Goal: Task Accomplishment & Management: Complete application form

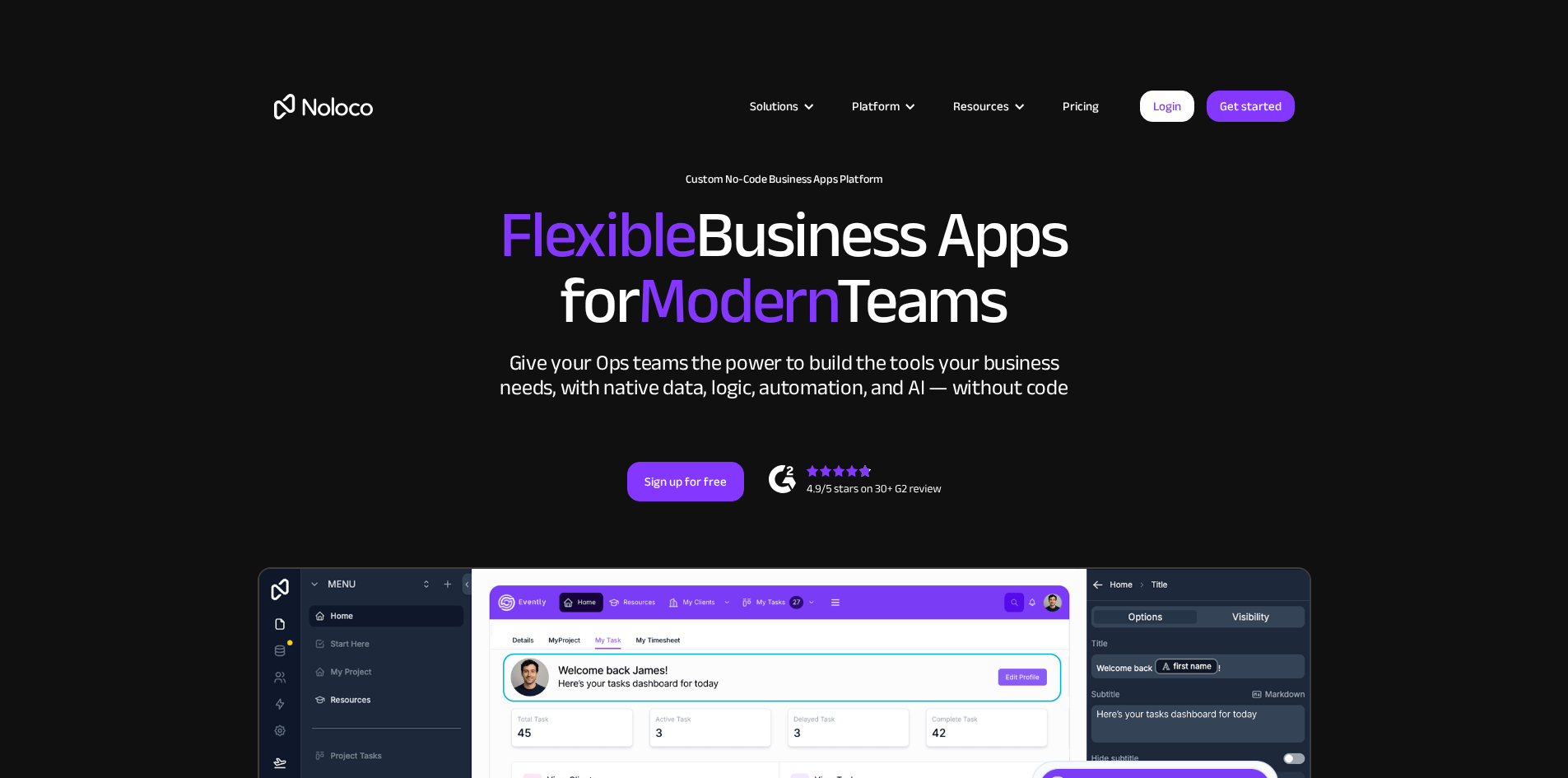
click at [1074, 108] on link "Pricing" at bounding box center [1081, 107] width 77 height 22
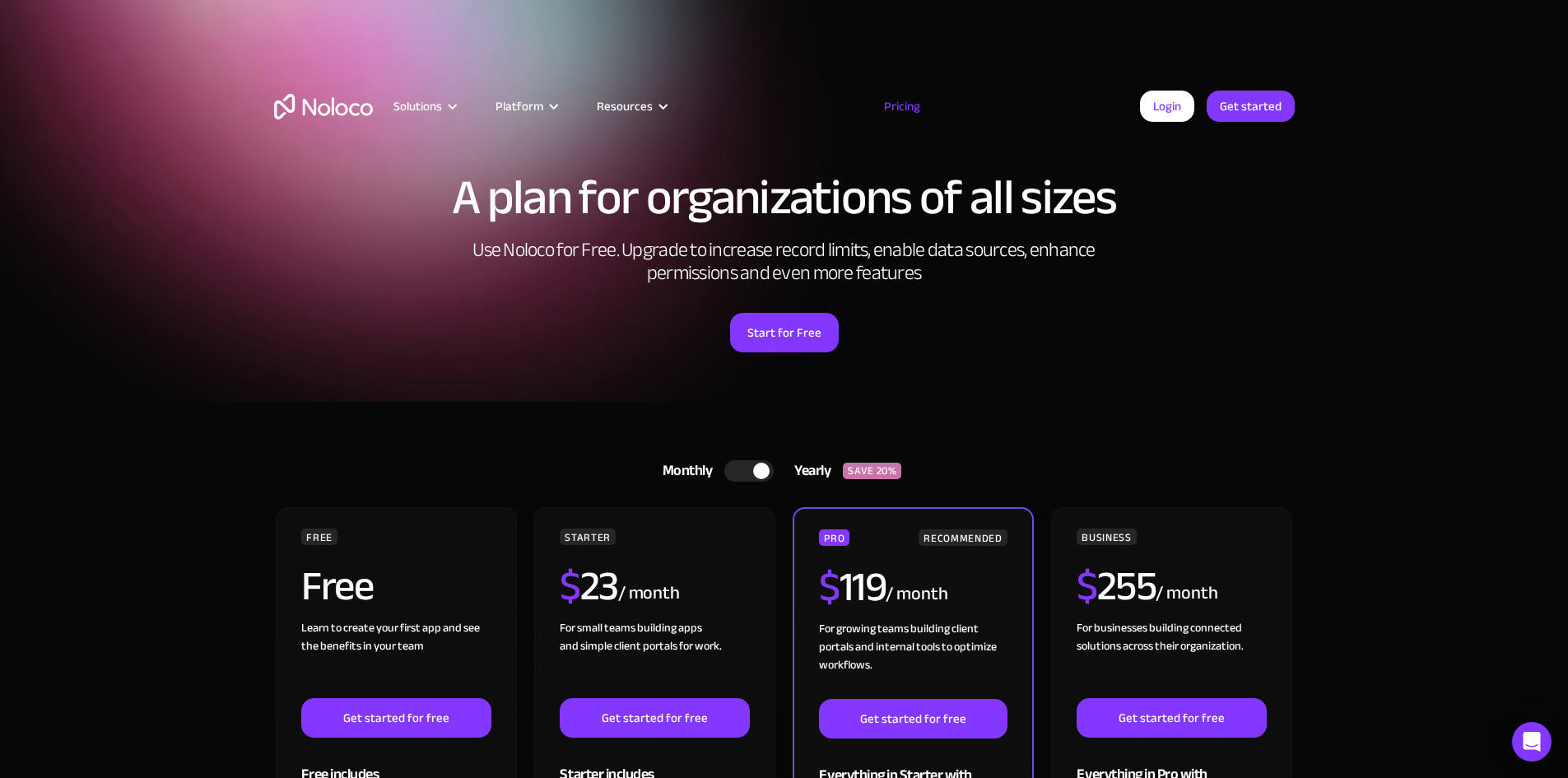
click at [1280, 105] on link "Get started" at bounding box center [1251, 106] width 88 height 31
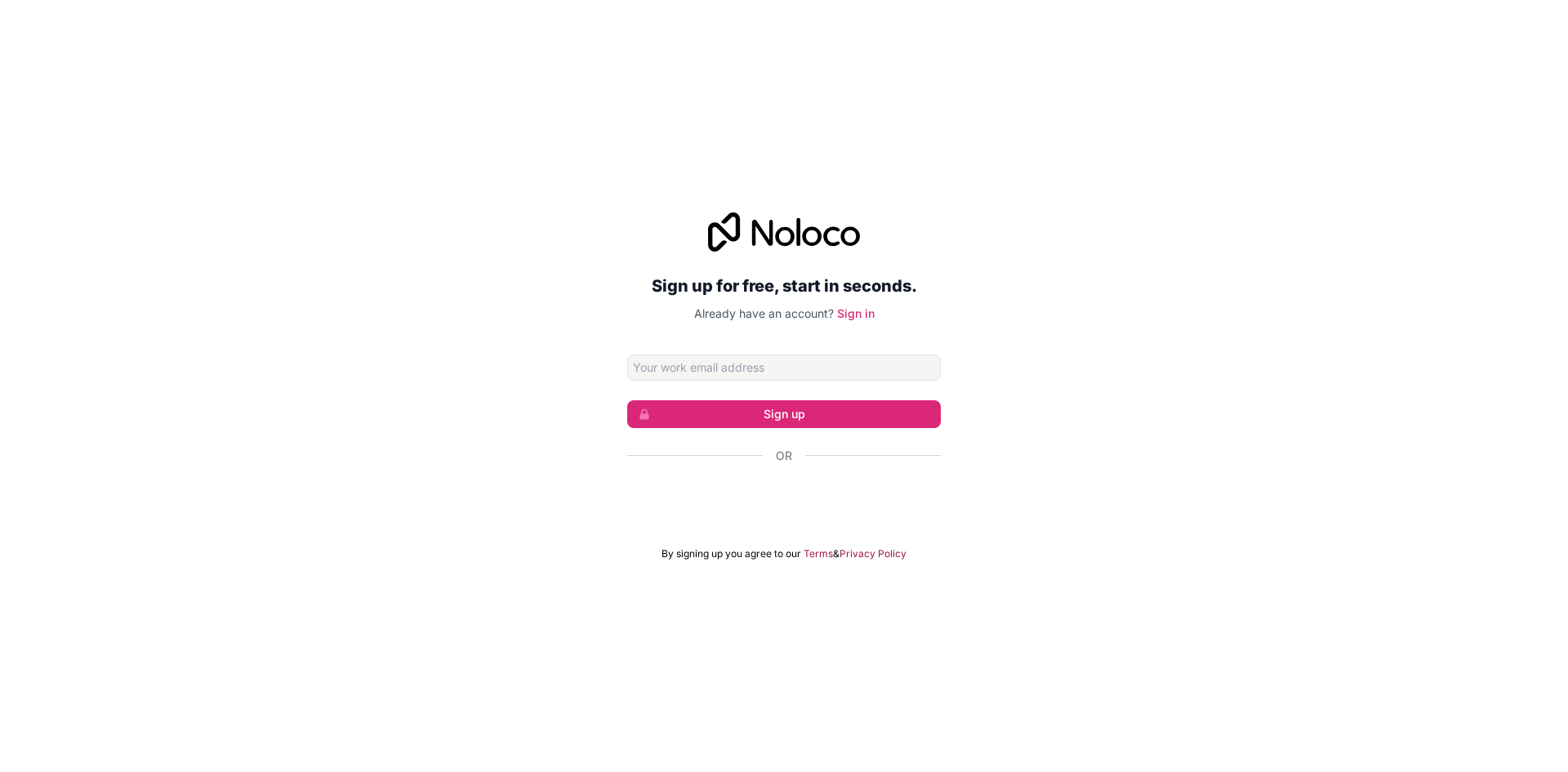
click at [691, 366] on input "Email address" at bounding box center [784, 367] width 314 height 26
type input "[EMAIL_ADDRESS][DOMAIN_NAME]"
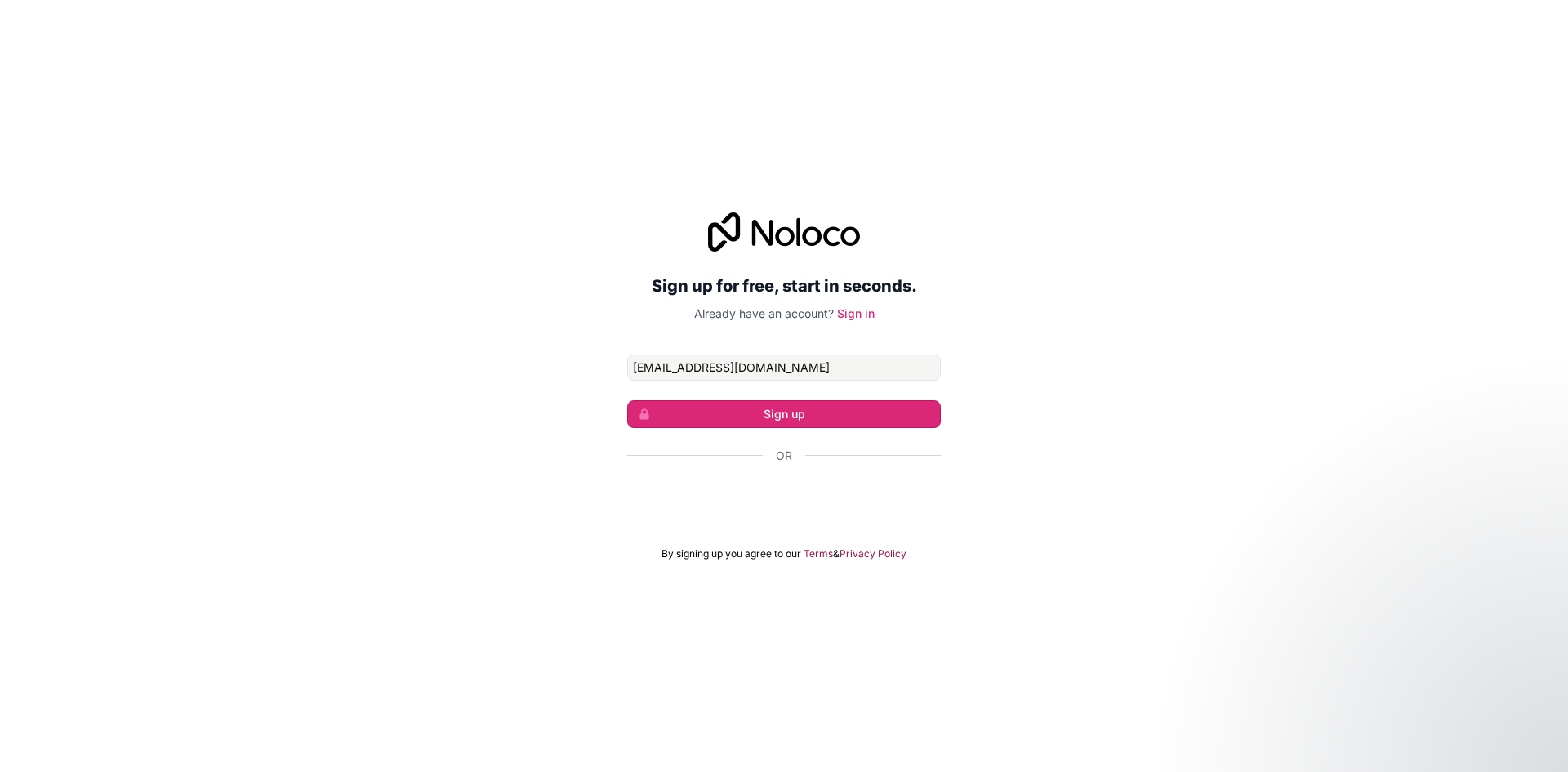
click at [817, 408] on button "Sign up" at bounding box center [784, 414] width 314 height 28
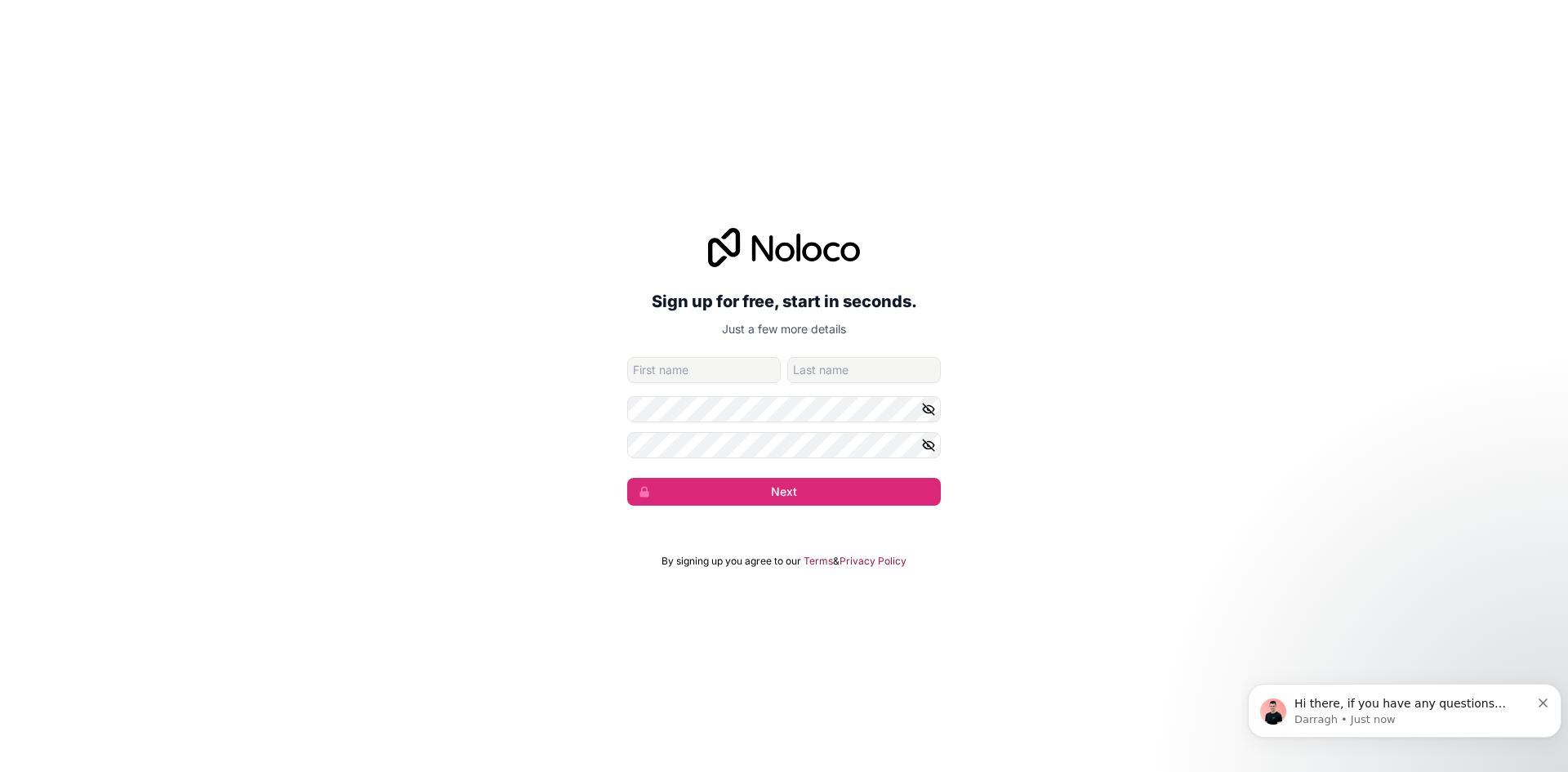
click at [709, 372] on input "given-name" at bounding box center [704, 369] width 154 height 26
type input "Rob"
type input "Elsey"
click at [927, 443] on icon "button" at bounding box center [929, 445] width 12 height 12
click at [557, 433] on div "Sign up for free, start in seconds. Just a few more details superswans1977@goog…" at bounding box center [784, 367] width 1568 height 324
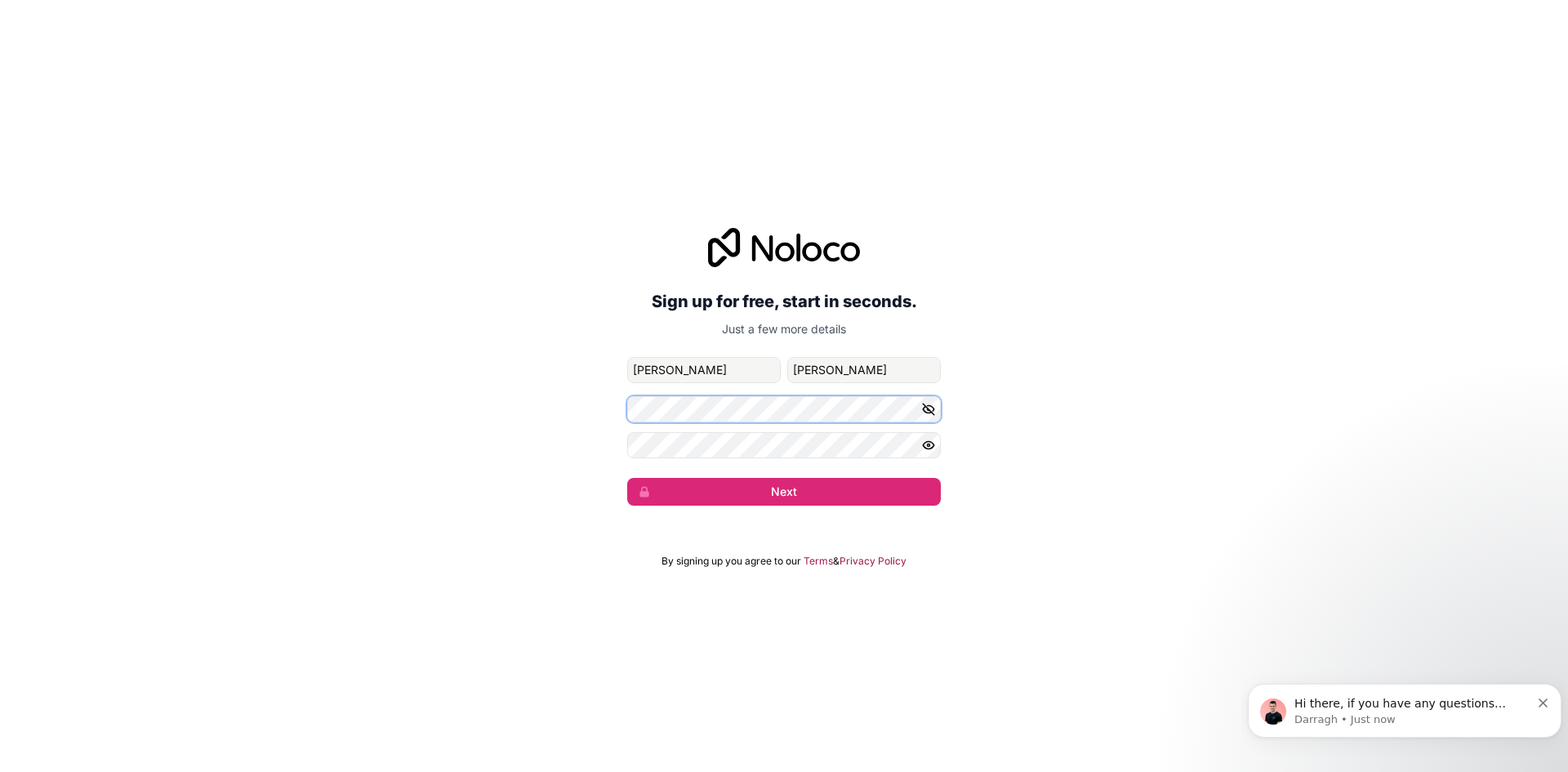
click at [559, 406] on div "Sign up for free, start in seconds. Just a few more details superswans1977@goog…" at bounding box center [784, 367] width 1568 height 324
click at [790, 495] on button "Next" at bounding box center [784, 491] width 314 height 28
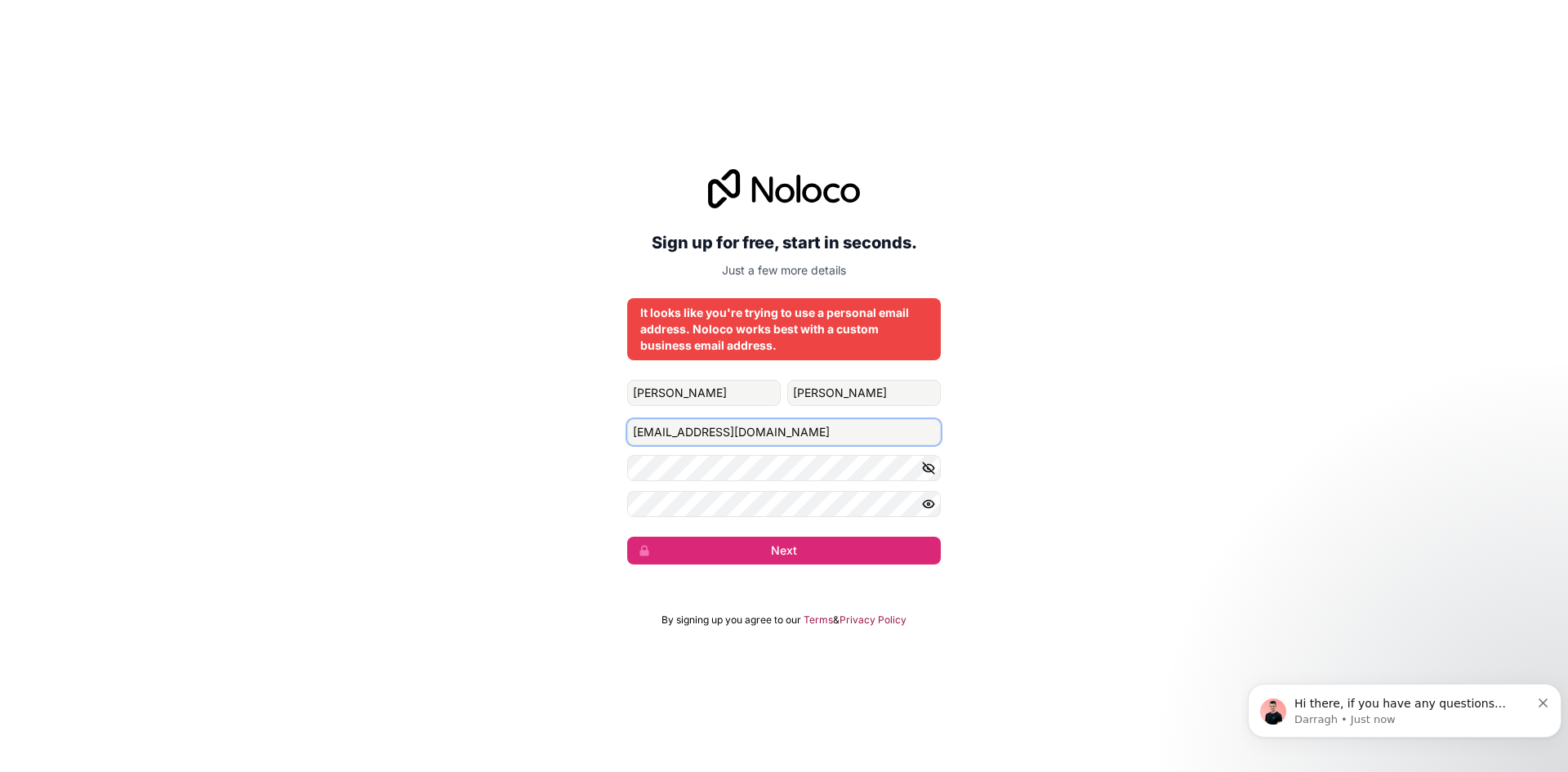
drag, startPoint x: 852, startPoint y: 431, endPoint x: 591, endPoint y: 411, distance: 261.8
click at [591, 411] on div "Sign up for free, start in seconds. Just a few more details It looks like you'r…" at bounding box center [784, 366] width 1568 height 441
type input "[EMAIL_ADDRESS][PERSON_NAME][DOMAIN_NAME]"
click at [787, 543] on button "Next" at bounding box center [784, 550] width 314 height 28
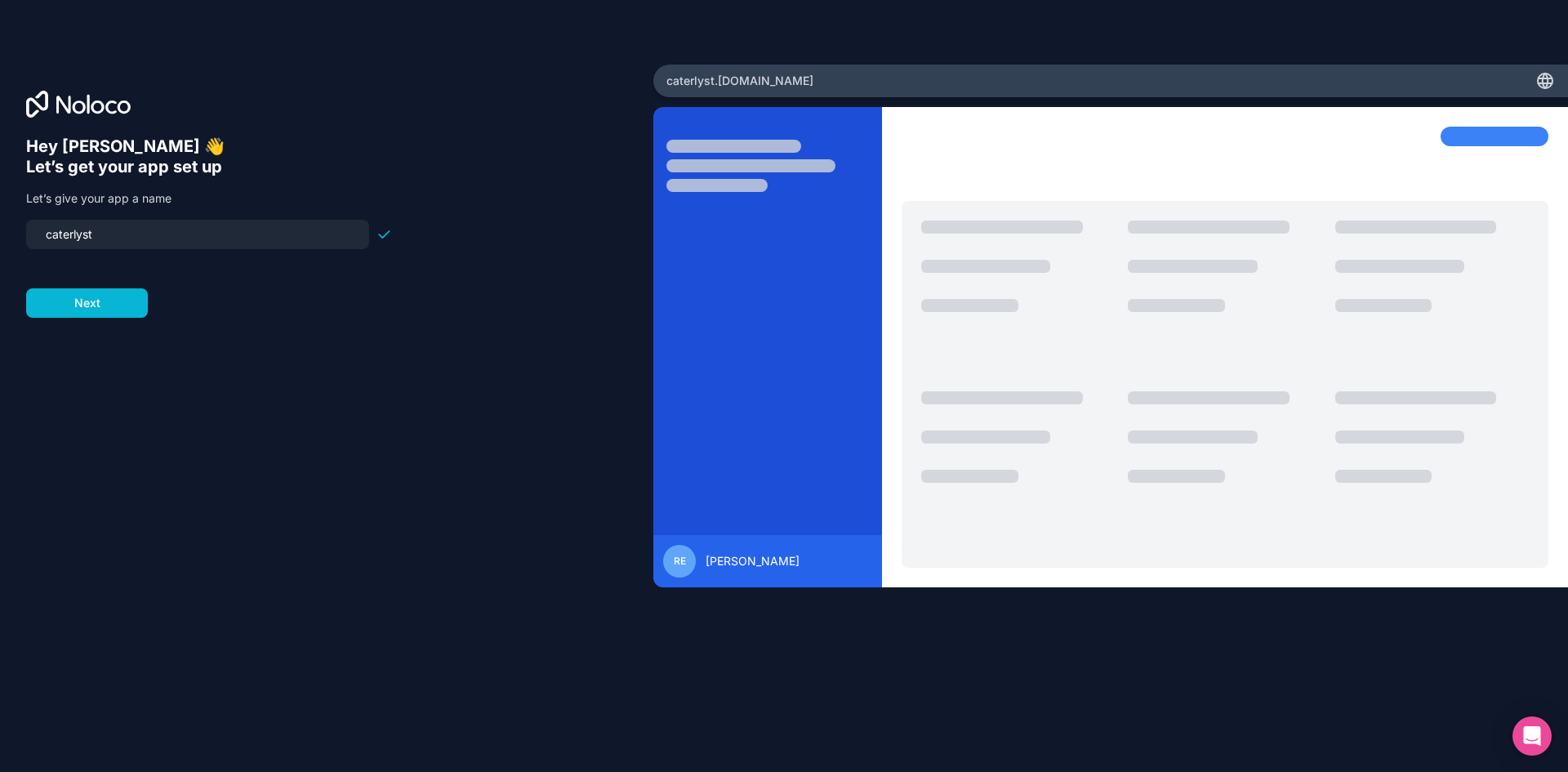
click at [95, 303] on button "Next" at bounding box center [86, 302] width 122 height 29
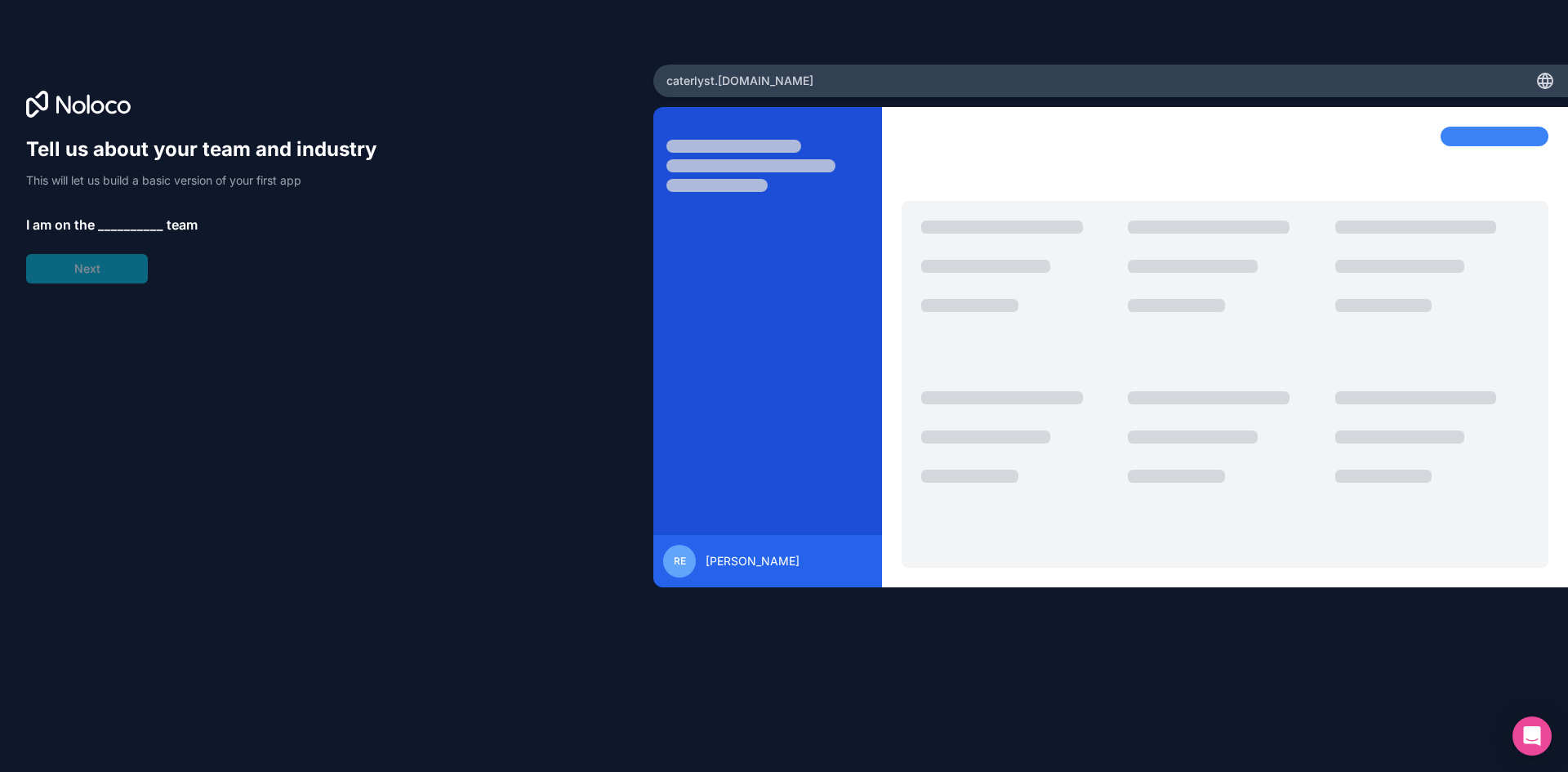
click at [111, 225] on span "__________" at bounding box center [130, 225] width 65 height 20
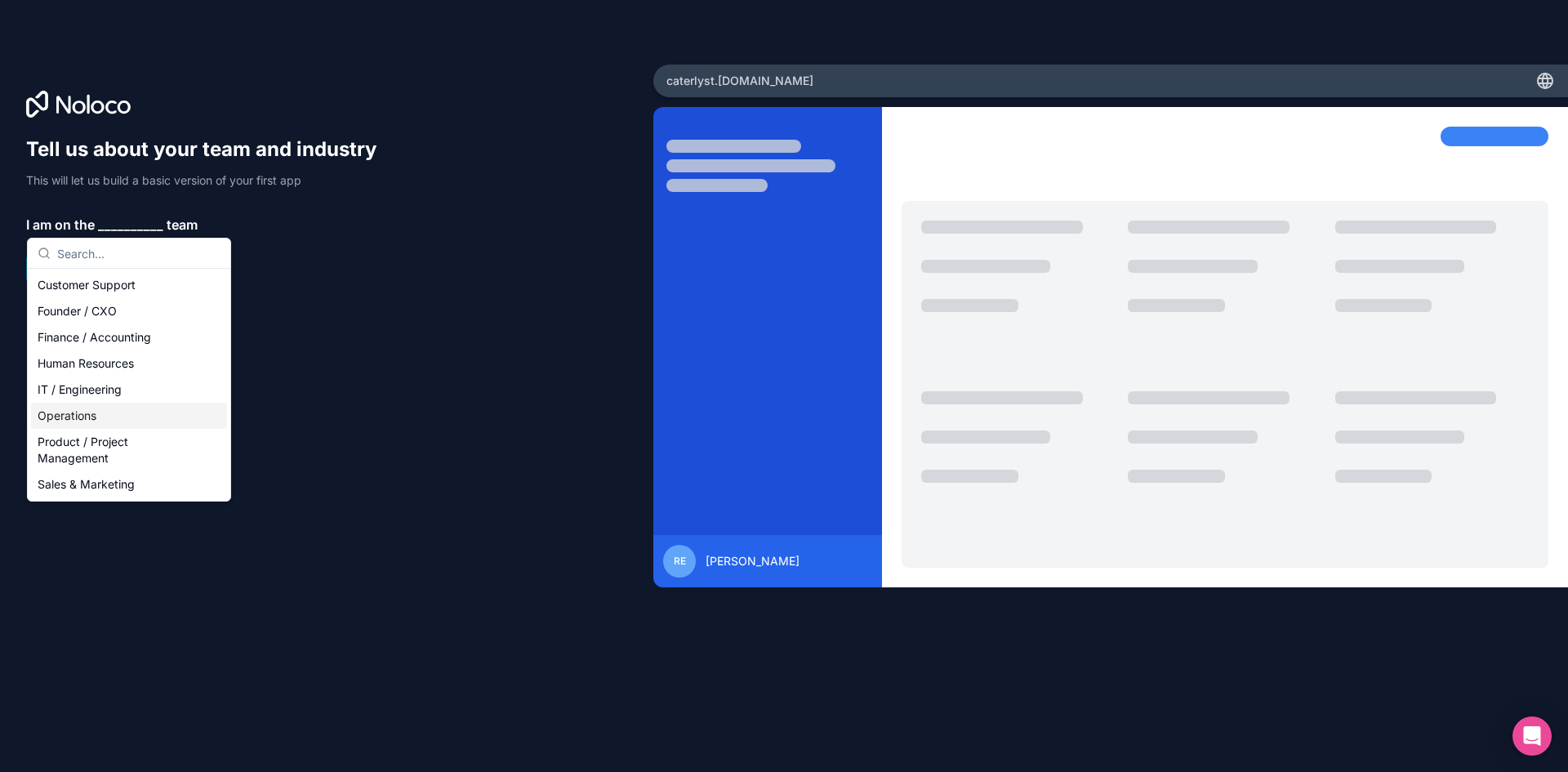
click at [69, 414] on div "Operations" at bounding box center [129, 415] width 196 height 26
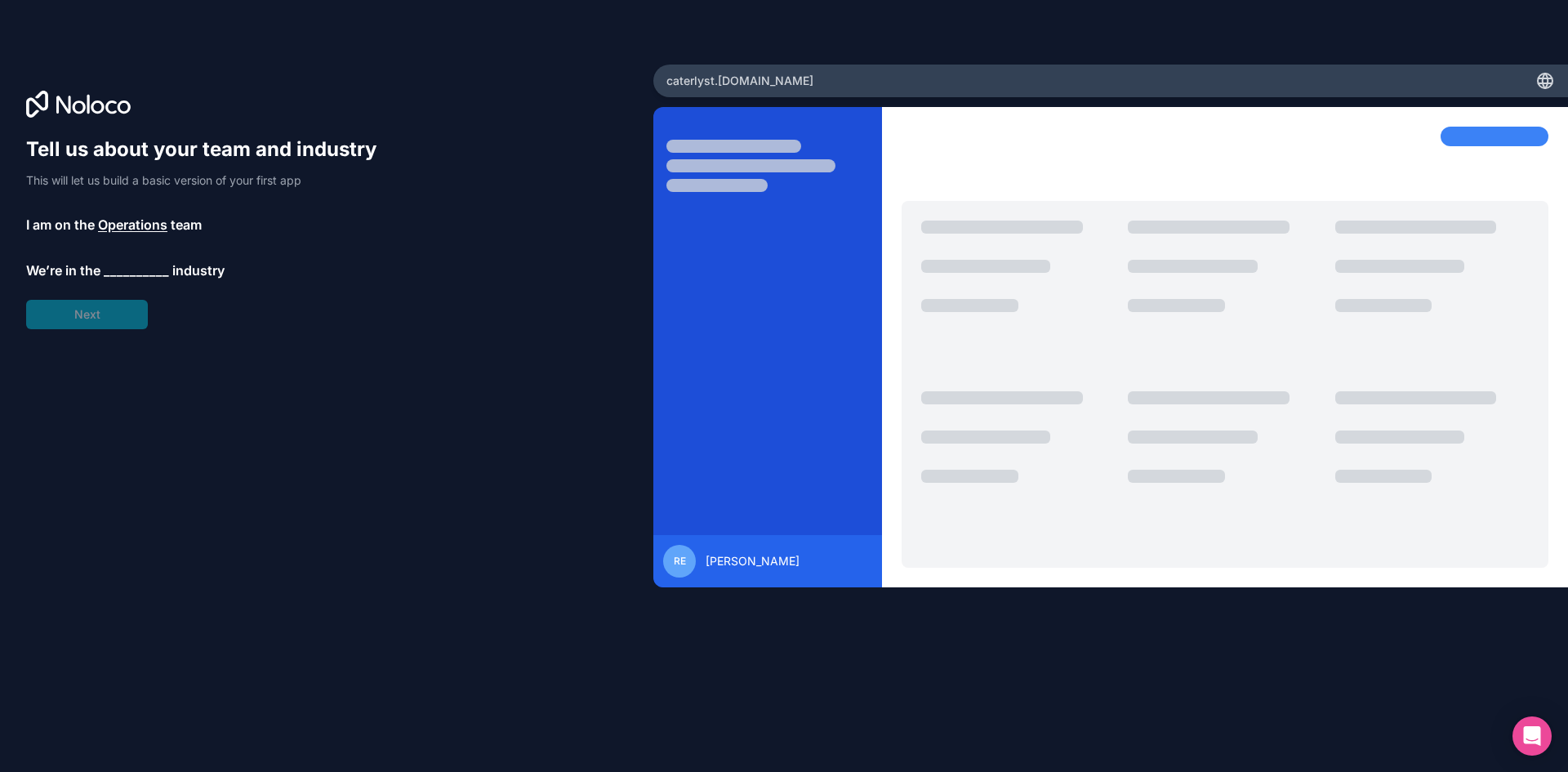
click at [135, 273] on span "__________" at bounding box center [136, 270] width 65 height 20
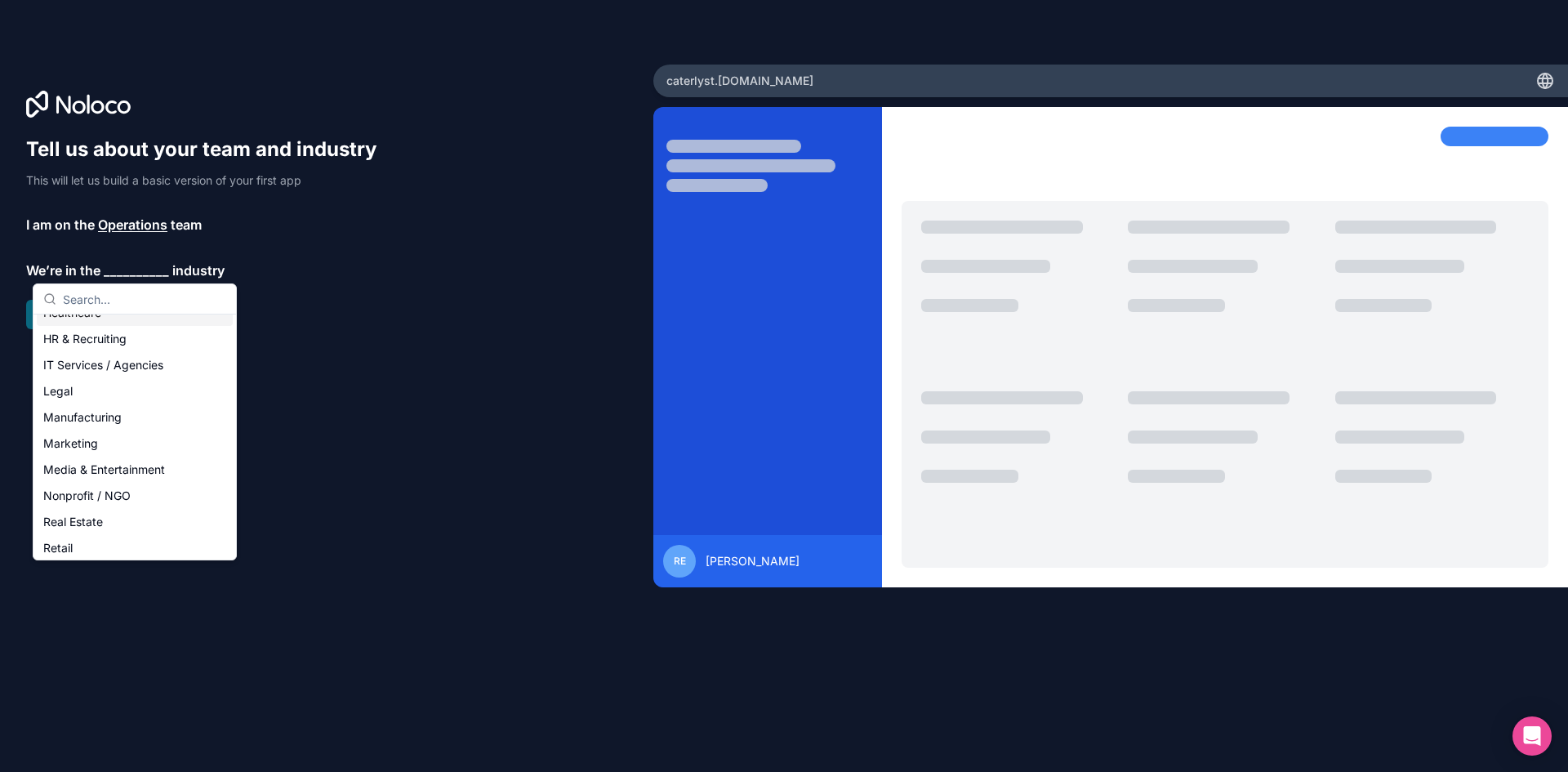
scroll to position [164, 0]
click at [91, 426] on div "Marketing" at bounding box center [134, 428] width 196 height 26
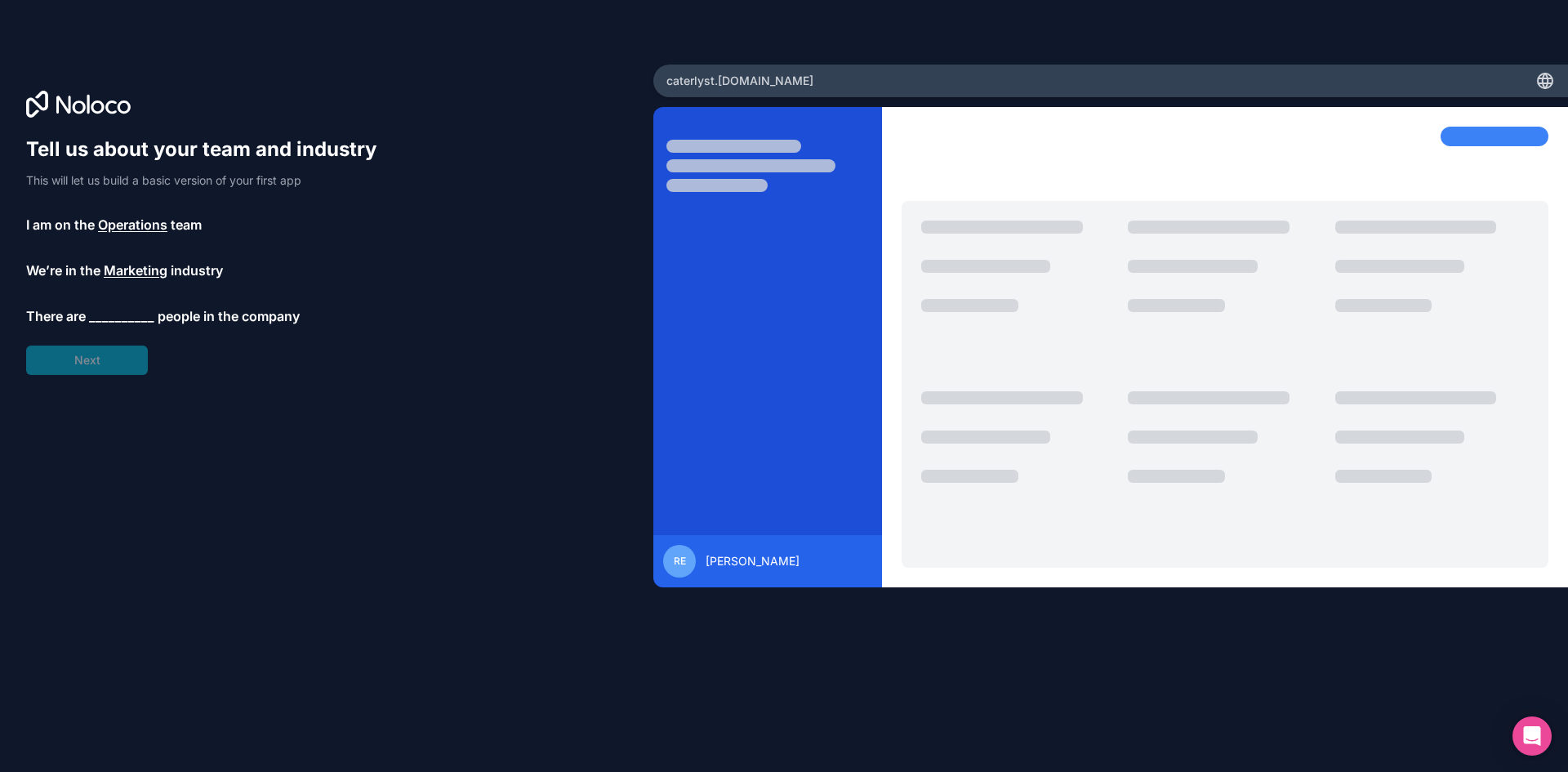
click at [117, 326] on div "Tell us about your team and industry This will let us build a basic version of …" at bounding box center [208, 255] width 366 height 238
click at [118, 317] on span "__________" at bounding box center [121, 316] width 65 height 20
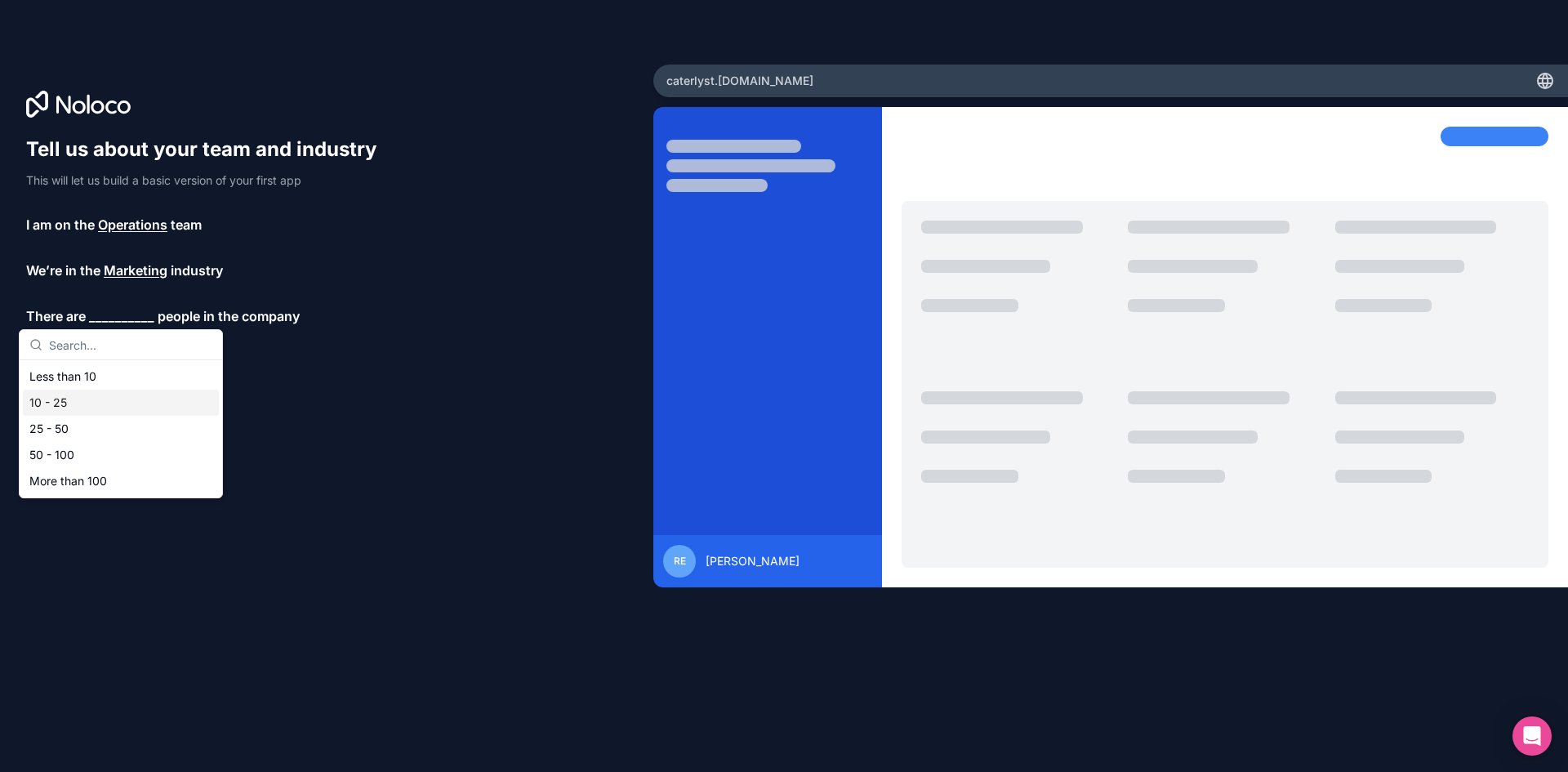
click at [70, 406] on div "10 - 25" at bounding box center [121, 402] width 196 height 26
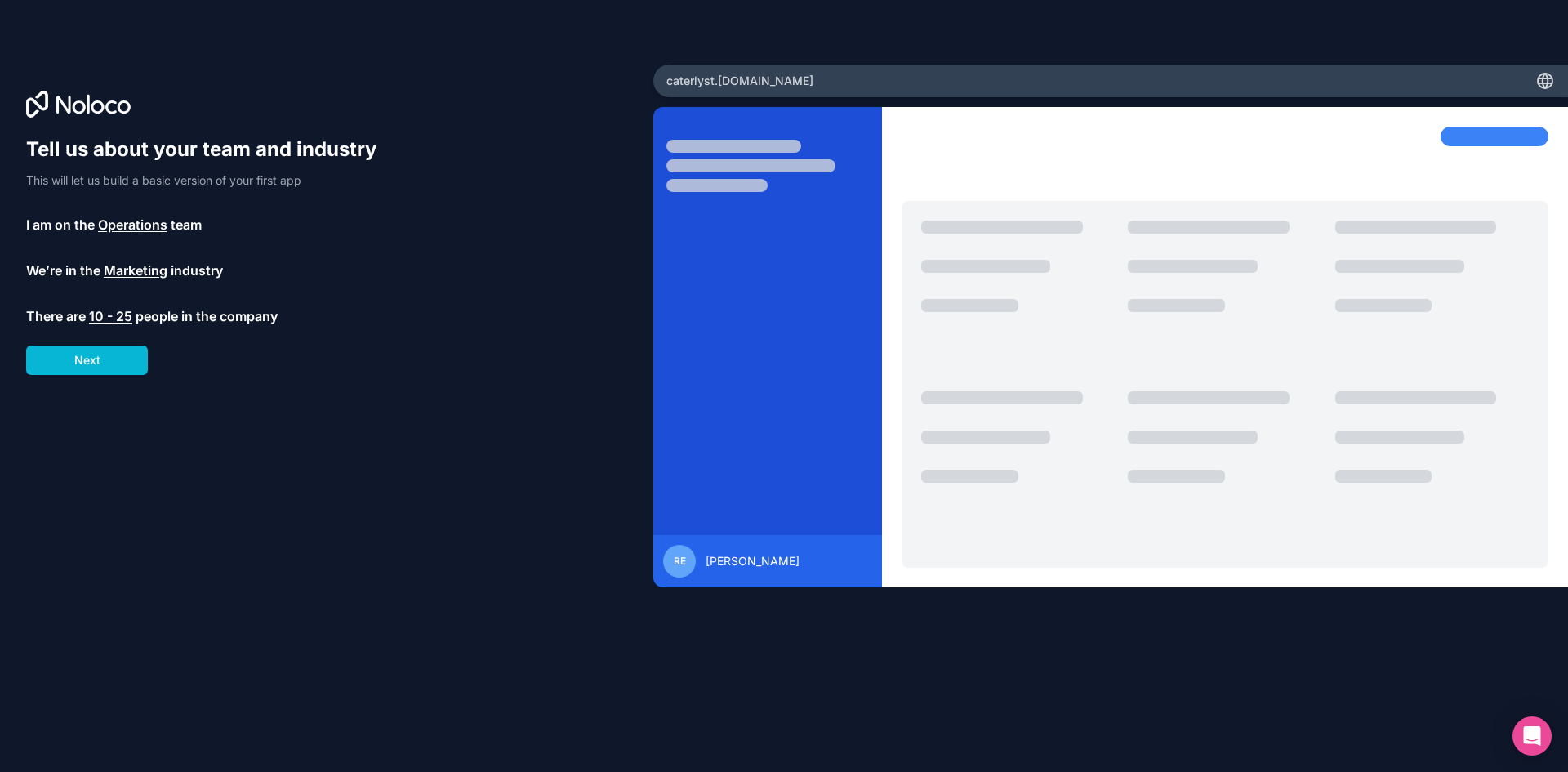
click at [89, 359] on button "Next" at bounding box center [86, 359] width 122 height 29
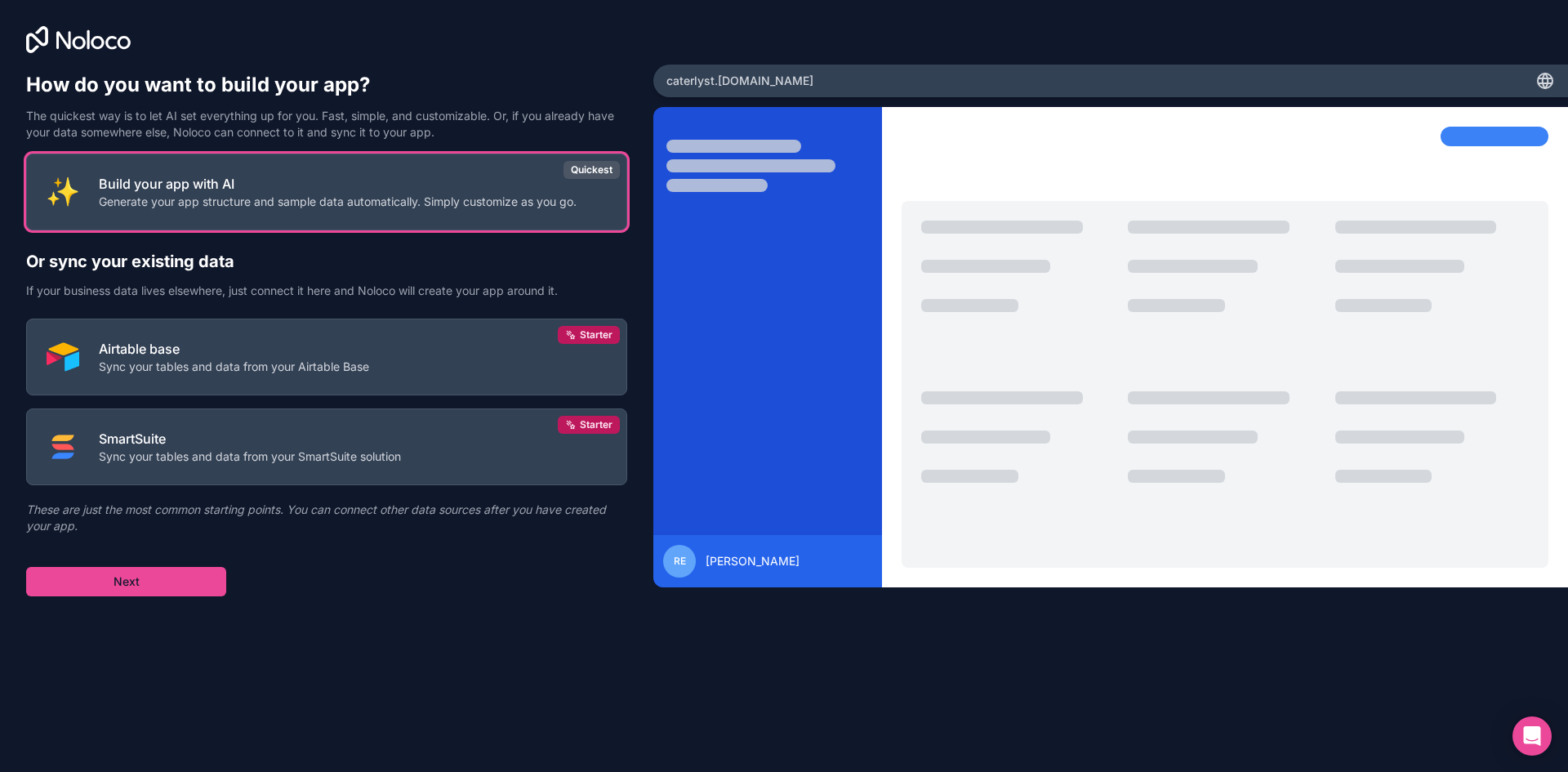
click at [280, 185] on p "Build your app with AI" at bounding box center [337, 184] width 478 height 20
click at [181, 588] on button "Next" at bounding box center [125, 581] width 200 height 29
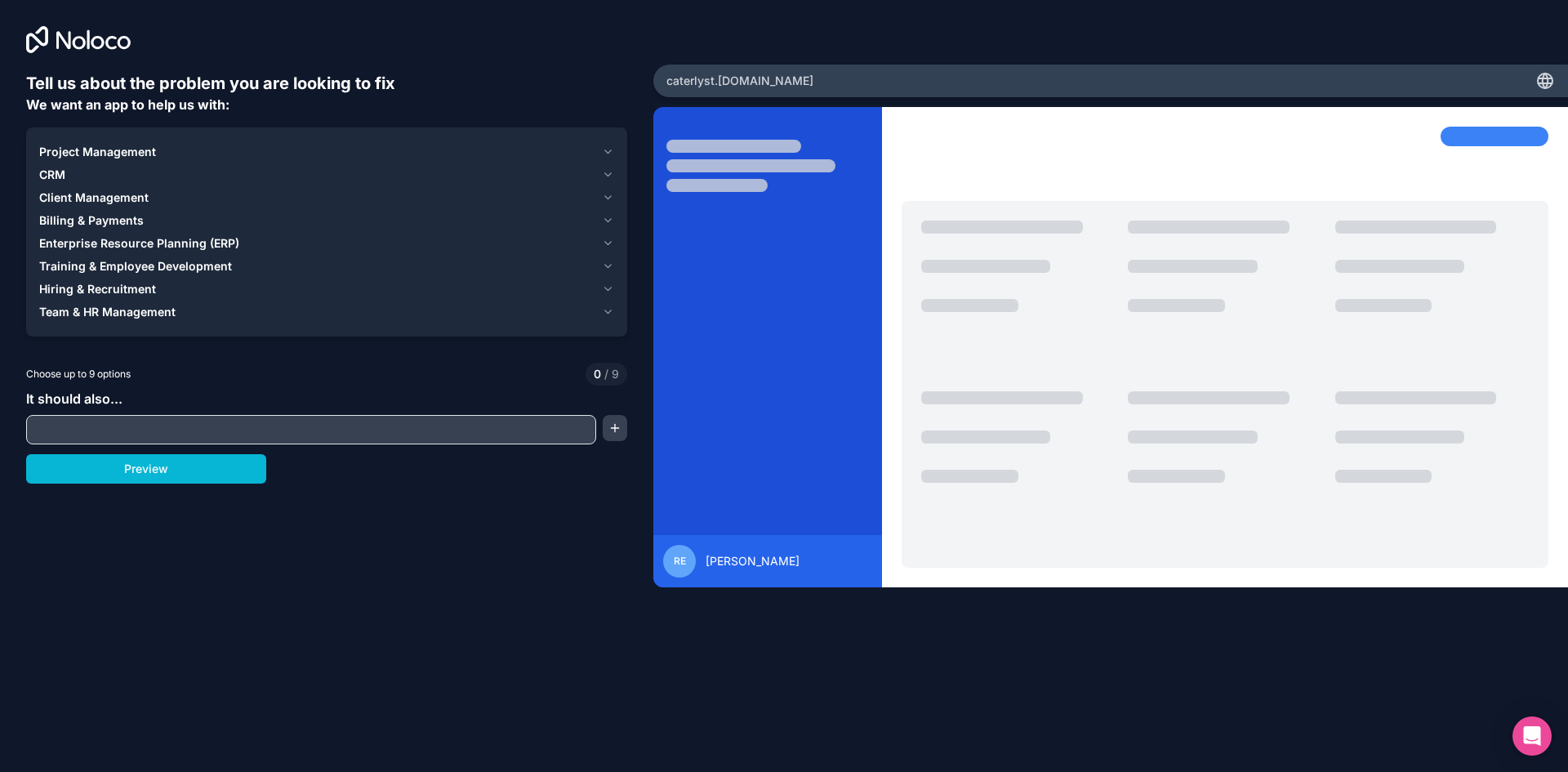
click at [49, 170] on span "CRM" at bounding box center [52, 174] width 26 height 16
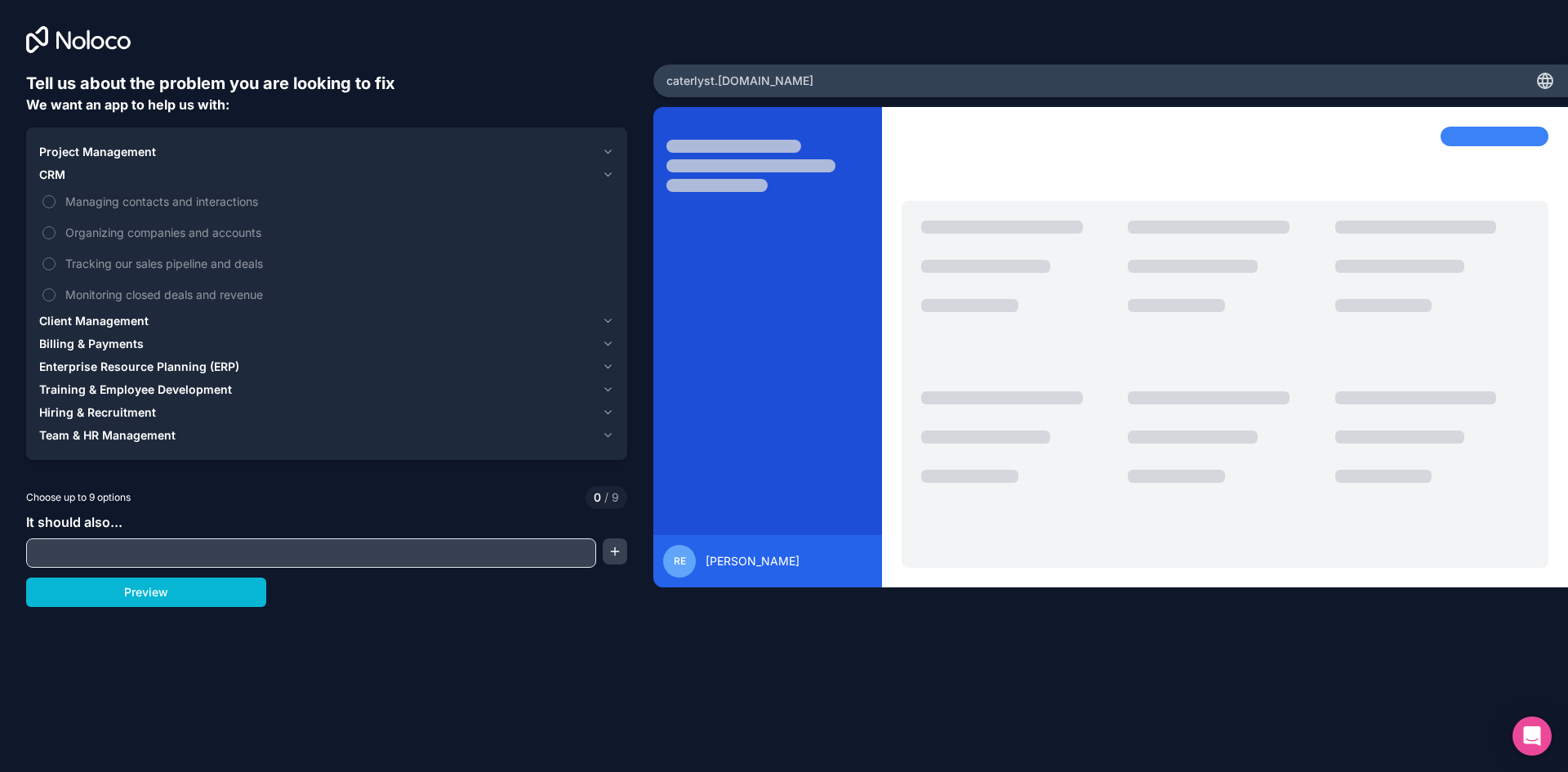
click at [55, 205] on button "Managing contacts and interactions" at bounding box center [49, 201] width 13 height 13
click at [53, 260] on button "Tracking our sales pipeline and deals" at bounding box center [49, 263] width 13 height 13
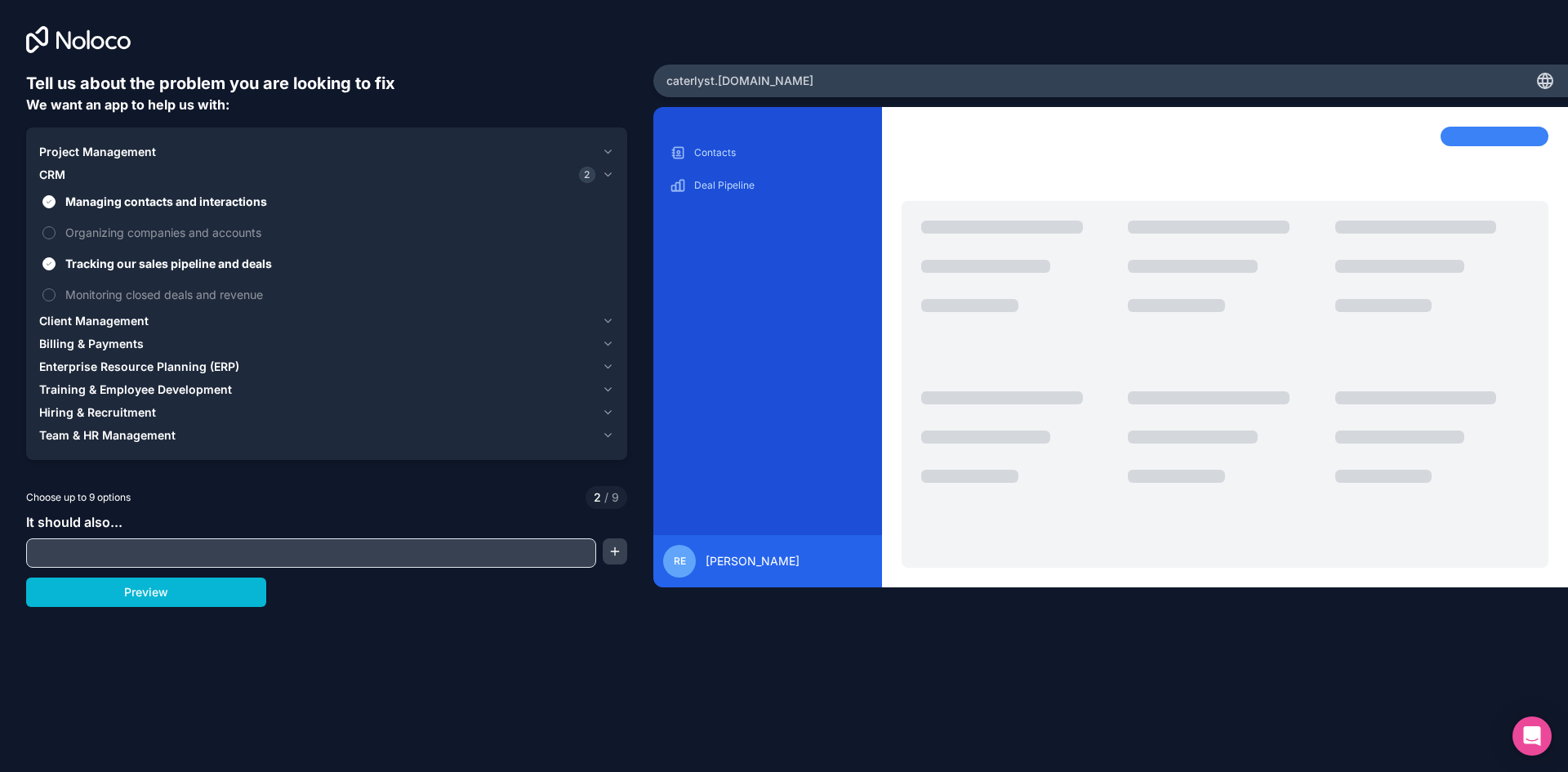
click at [52, 293] on button "Monitoring closed deals and revenue" at bounding box center [49, 294] width 13 height 13
click at [60, 233] on label "Organizing companies and accounts" at bounding box center [326, 232] width 575 height 30
click at [55, 233] on button "Organizing companies and accounts" at bounding box center [49, 232] width 13 height 13
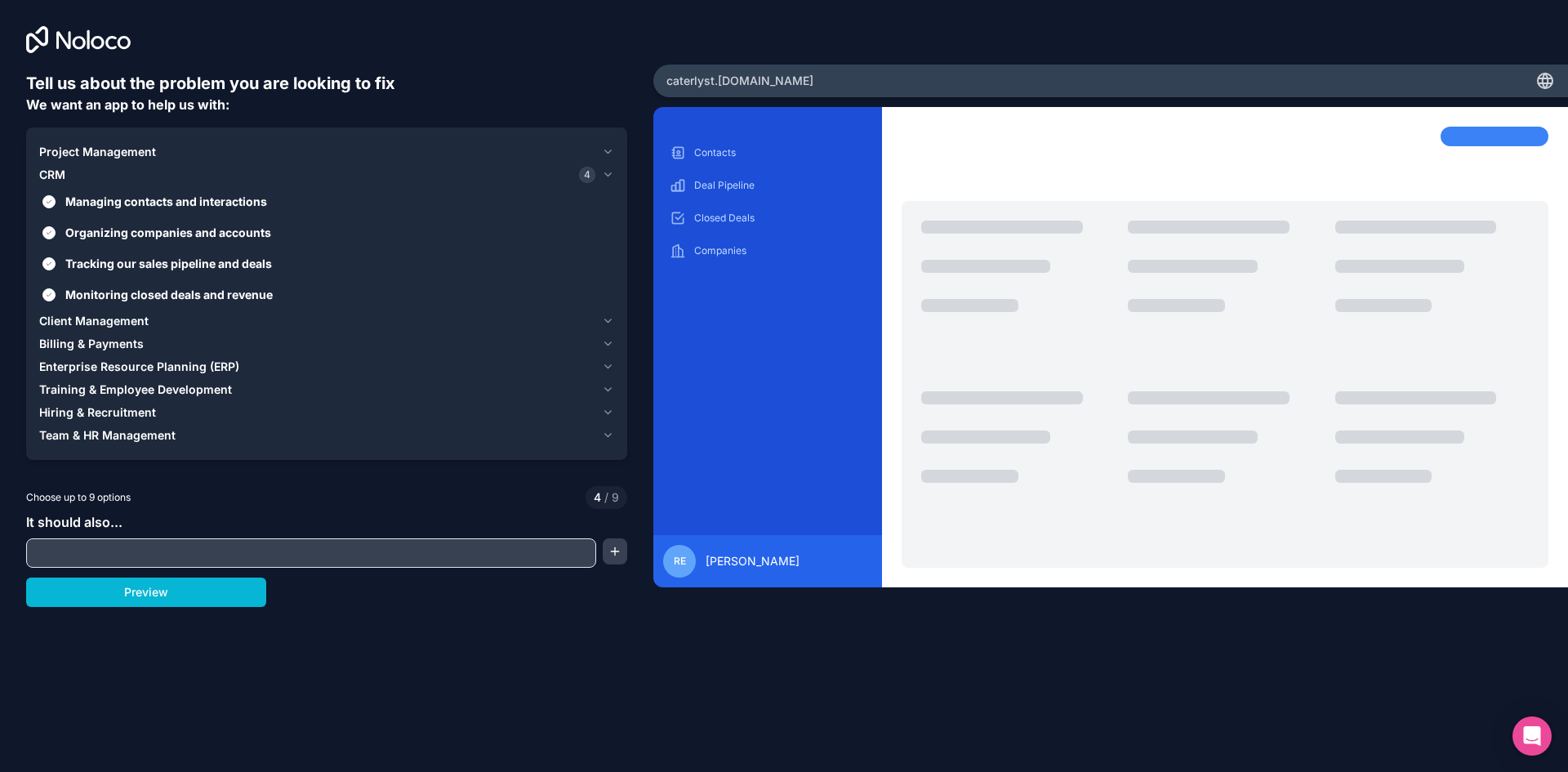
click at [65, 314] on span "Client Management" at bounding box center [93, 321] width 109 height 16
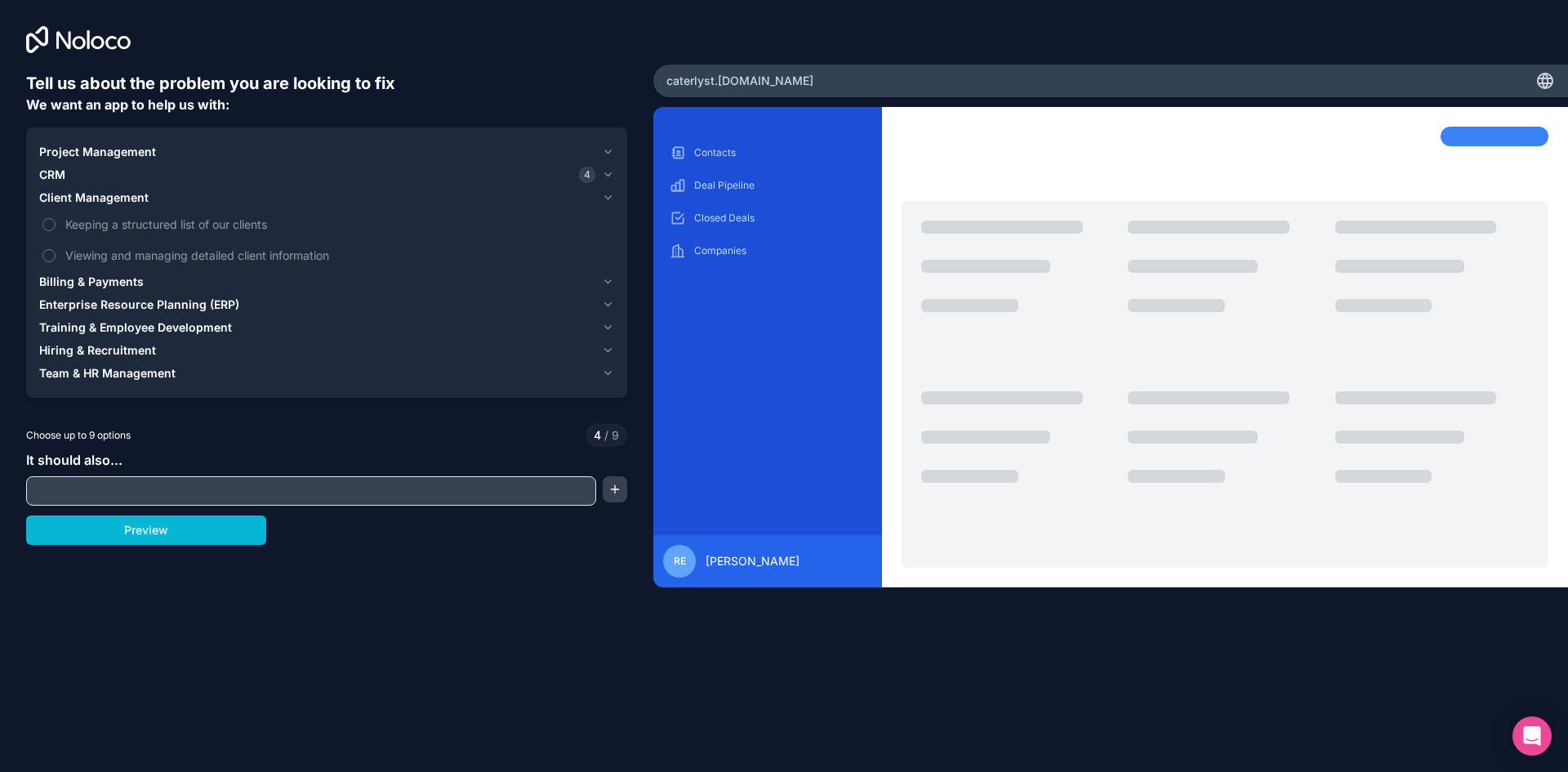
click at [57, 223] on label "Keeping a structured list of our clients" at bounding box center [326, 224] width 575 height 30
click at [55, 223] on button "Keeping a structured list of our clients" at bounding box center [49, 224] width 13 height 13
click at [58, 252] on label "Viewing and managing detailed client information" at bounding box center [326, 255] width 575 height 30
click at [55, 252] on button "Viewing and managing detailed client information" at bounding box center [49, 255] width 13 height 13
click at [77, 278] on span "Billing & Payments" at bounding box center [92, 282] width 105 height 16
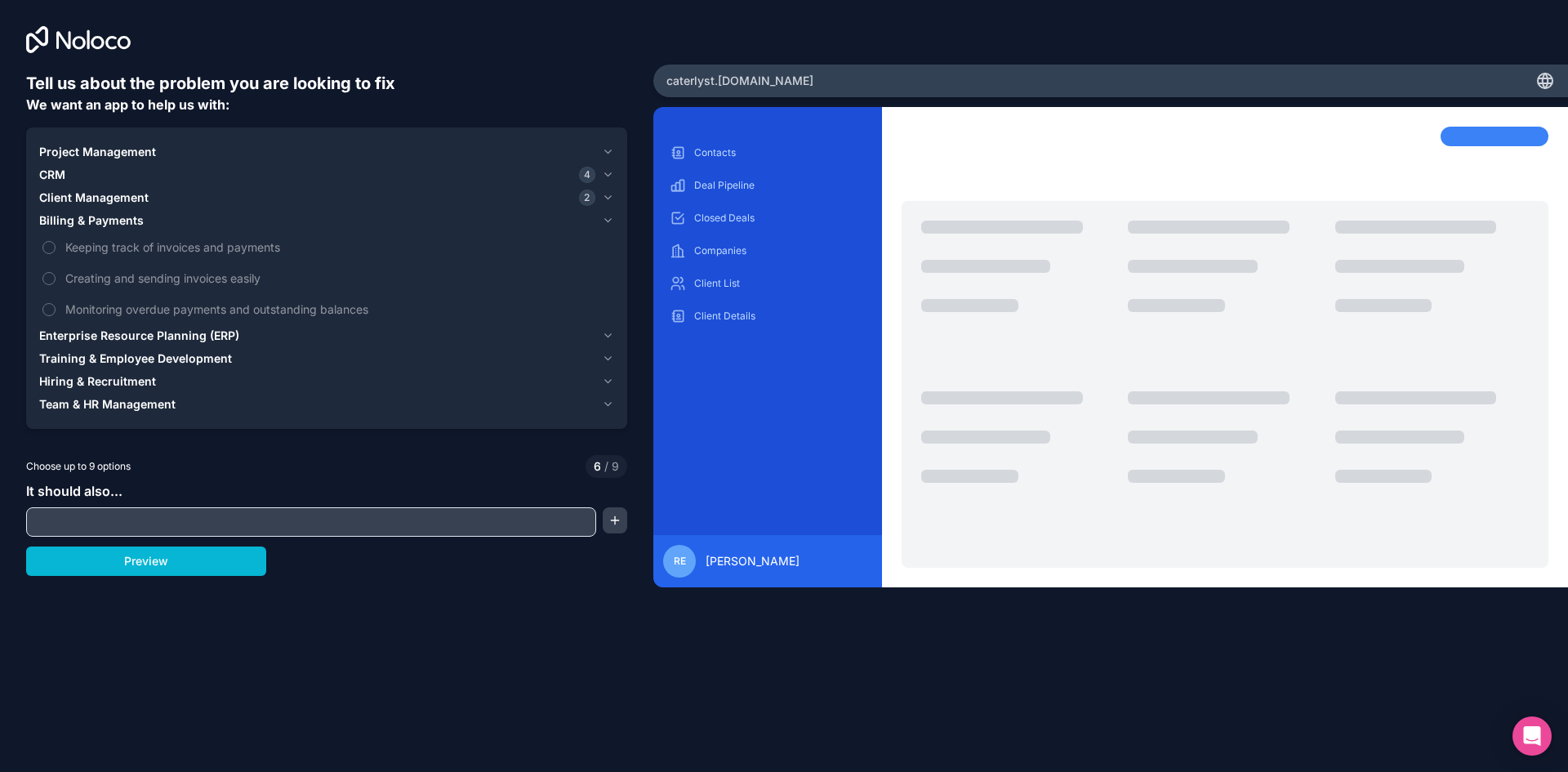
click at [55, 252] on label "Keeping track of invoices and payments" at bounding box center [326, 247] width 575 height 30
click at [55, 252] on button "Keeping track of invoices and payments" at bounding box center [49, 247] width 13 height 13
click at [55, 280] on label "Creating and sending invoices easily" at bounding box center [326, 278] width 575 height 30
click at [55, 280] on button "Creating and sending invoices easily" at bounding box center [49, 278] width 13 height 13
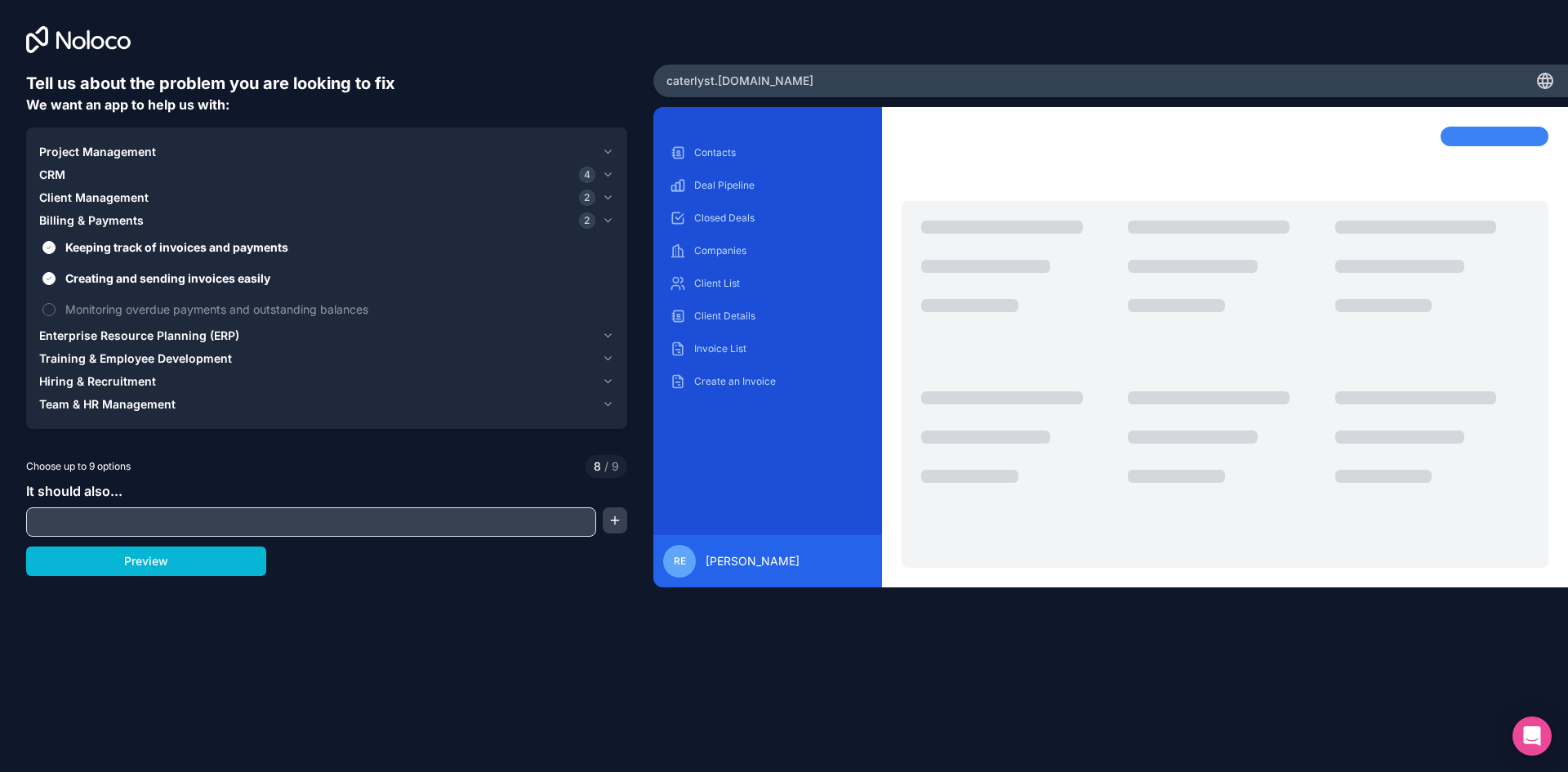
click at [55, 314] on label "Monitoring overdue payments and outstanding balances" at bounding box center [326, 310] width 575 height 30
click at [55, 314] on button "Monitoring overdue payments and outstanding balances" at bounding box center [49, 310] width 13 height 13
click at [105, 338] on span "Enterprise Resource Planning (ERP)" at bounding box center [139, 335] width 200 height 16
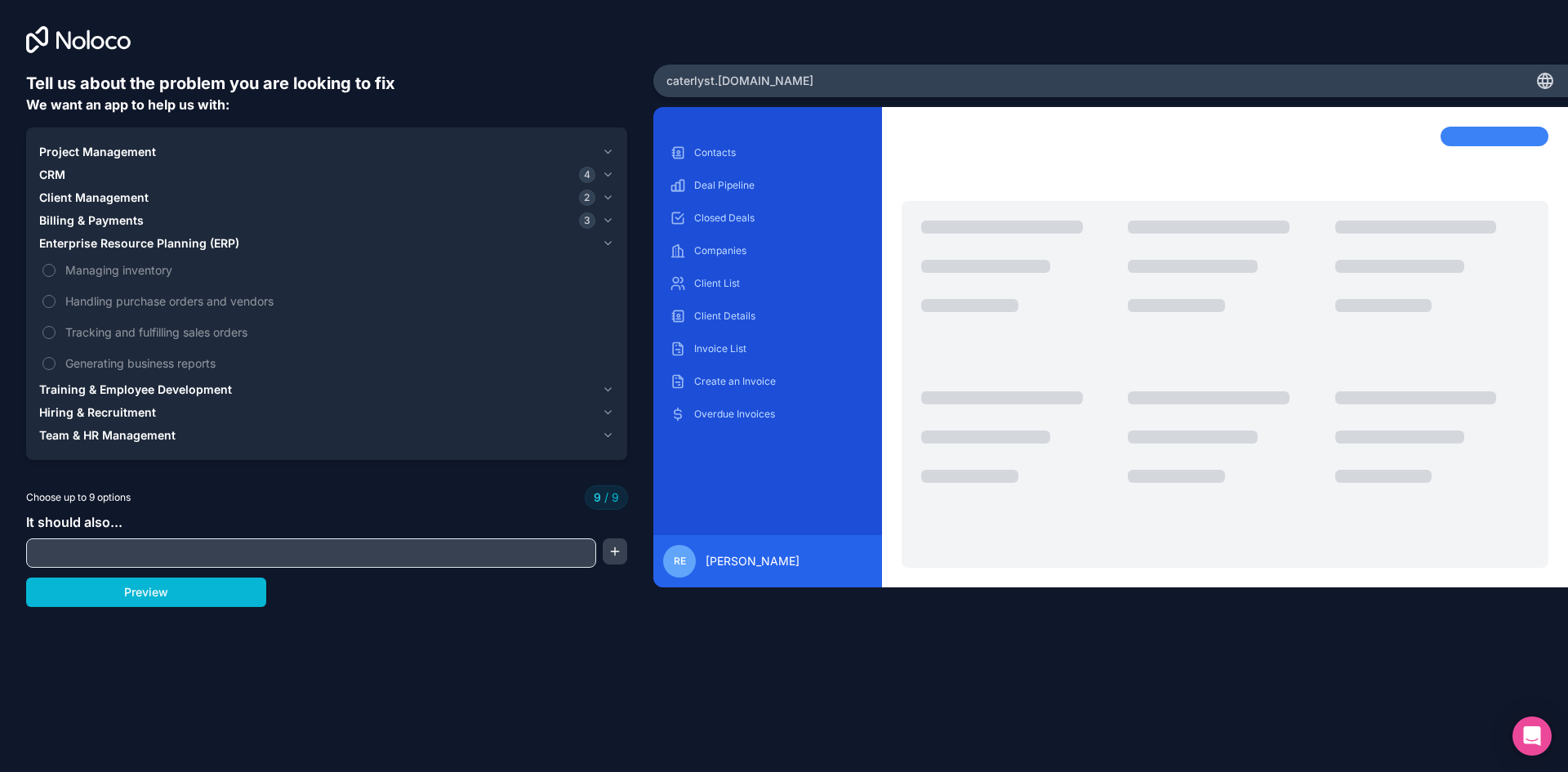
click at [47, 292] on label "Handling purchase orders and vendors" at bounding box center [326, 301] width 575 height 30
click at [119, 591] on button "Preview" at bounding box center [146, 591] width 240 height 29
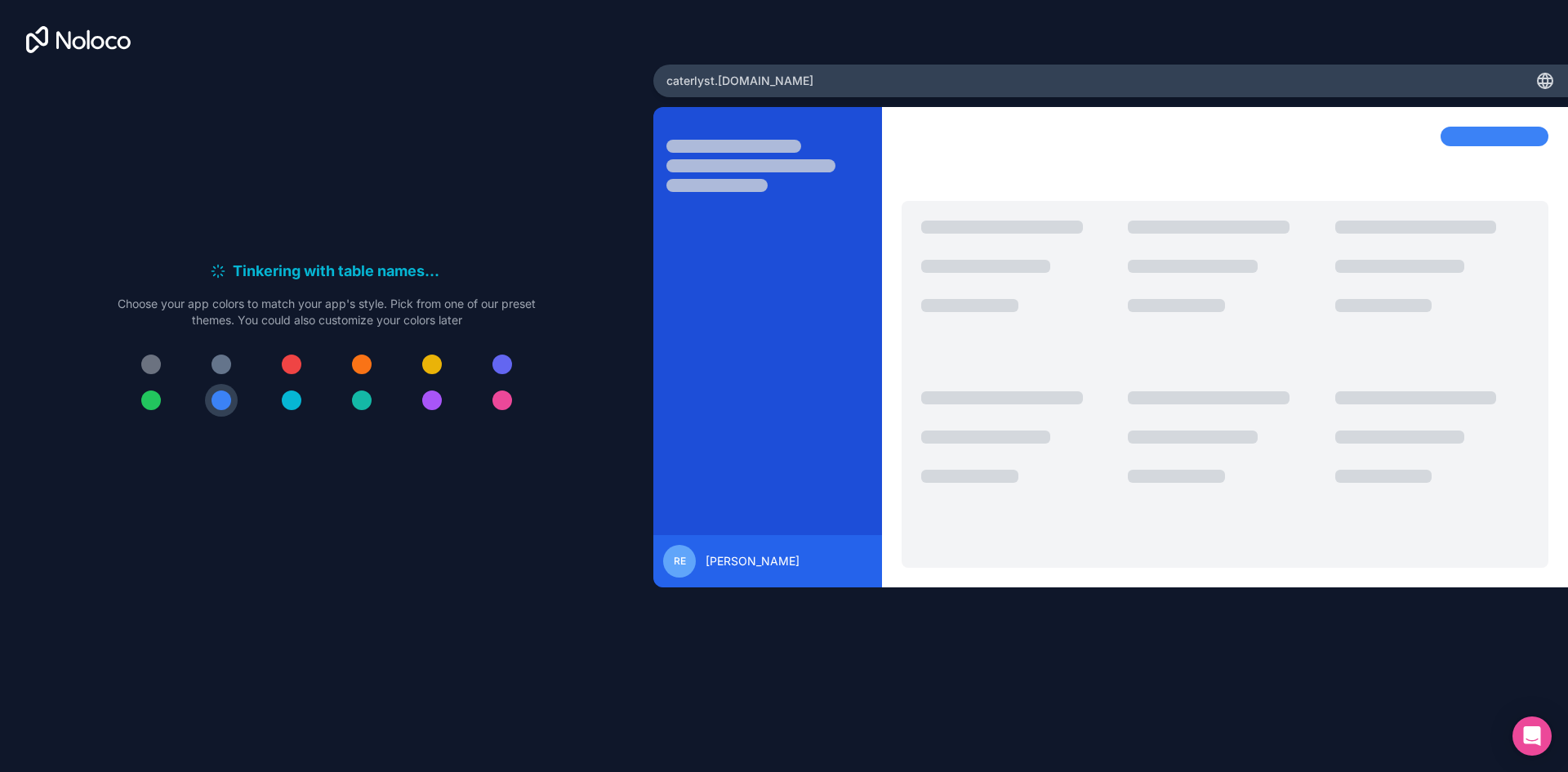
click at [361, 400] on div at bounding box center [362, 400] width 20 height 20
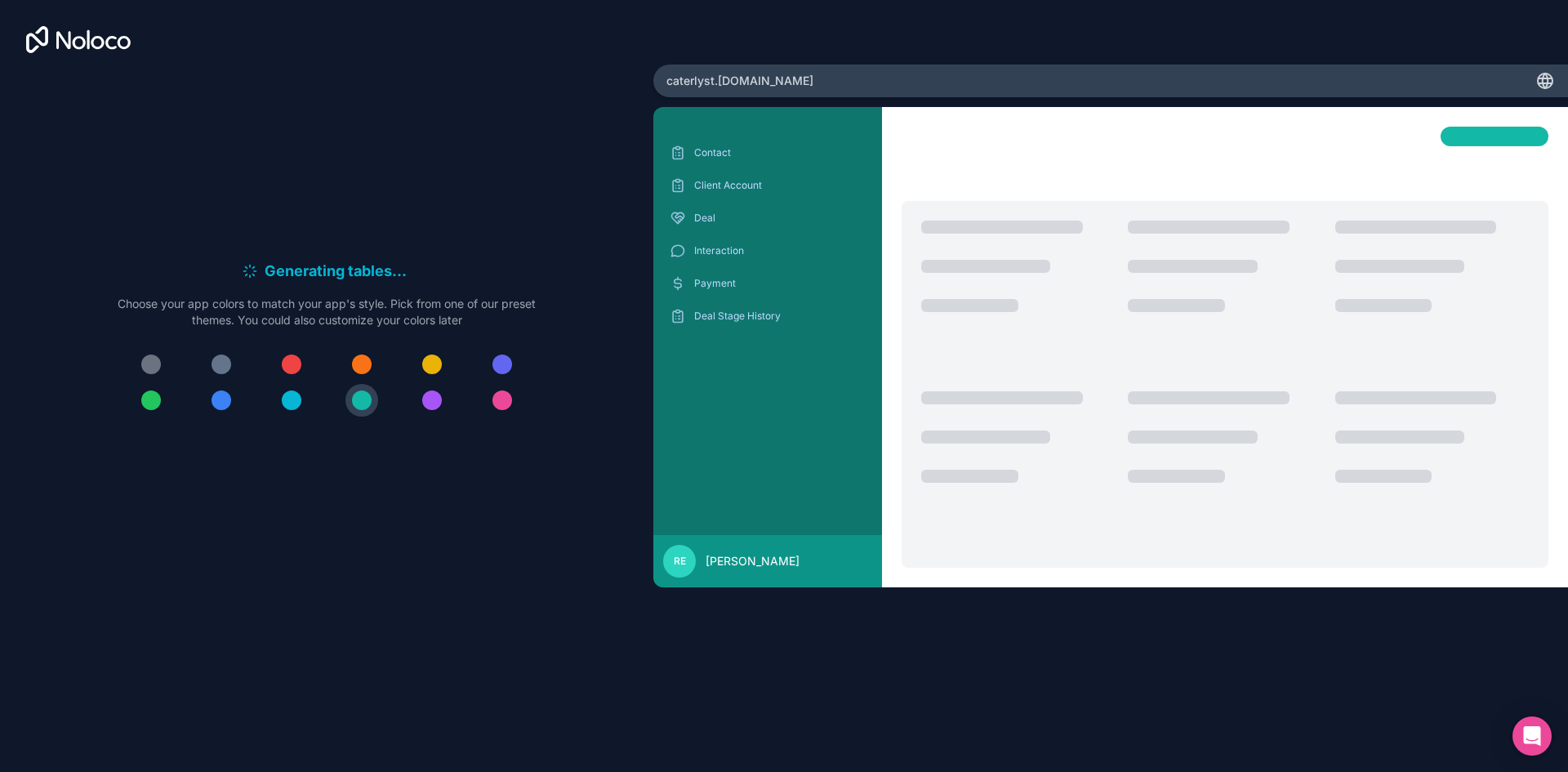
drag, startPoint x: 290, startPoint y: 396, endPoint x: 310, endPoint y: 455, distance: 62.3
click at [290, 395] on div at bounding box center [292, 400] width 20 height 20
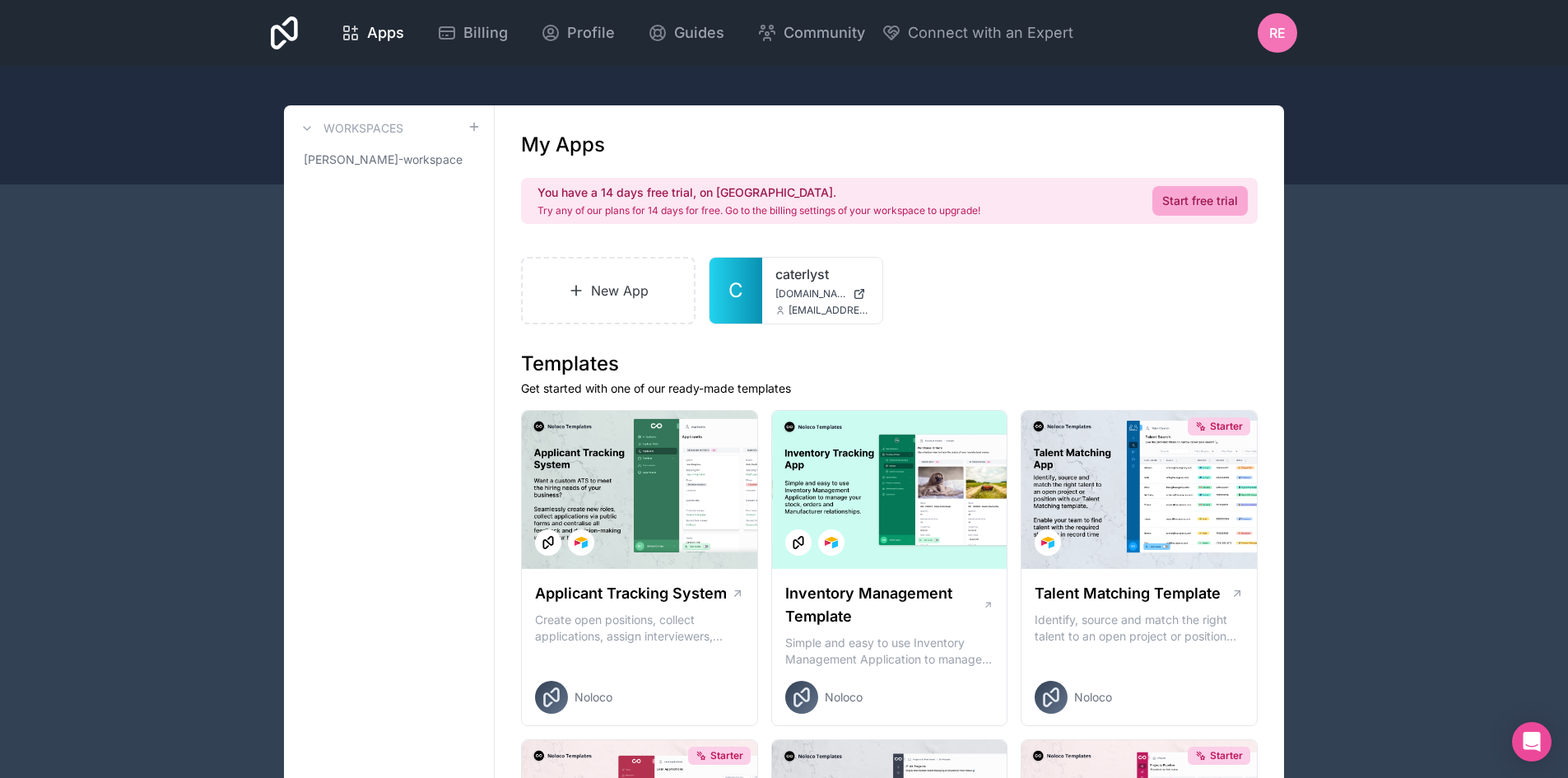
click at [794, 288] on span "[DOMAIN_NAME]" at bounding box center [810, 294] width 71 height 13
click at [810, 288] on span "caterlyst.noloco.co" at bounding box center [810, 294] width 71 height 13
click at [791, 286] on div "caterlyst [DOMAIN_NAME] [DOMAIN_NAME][EMAIL_ADDRESS][PERSON_NAME][DOMAIN_NAME]" at bounding box center [822, 290] width 120 height 65
click at [0, 0] on icon at bounding box center [0, 0] width 0 height 0
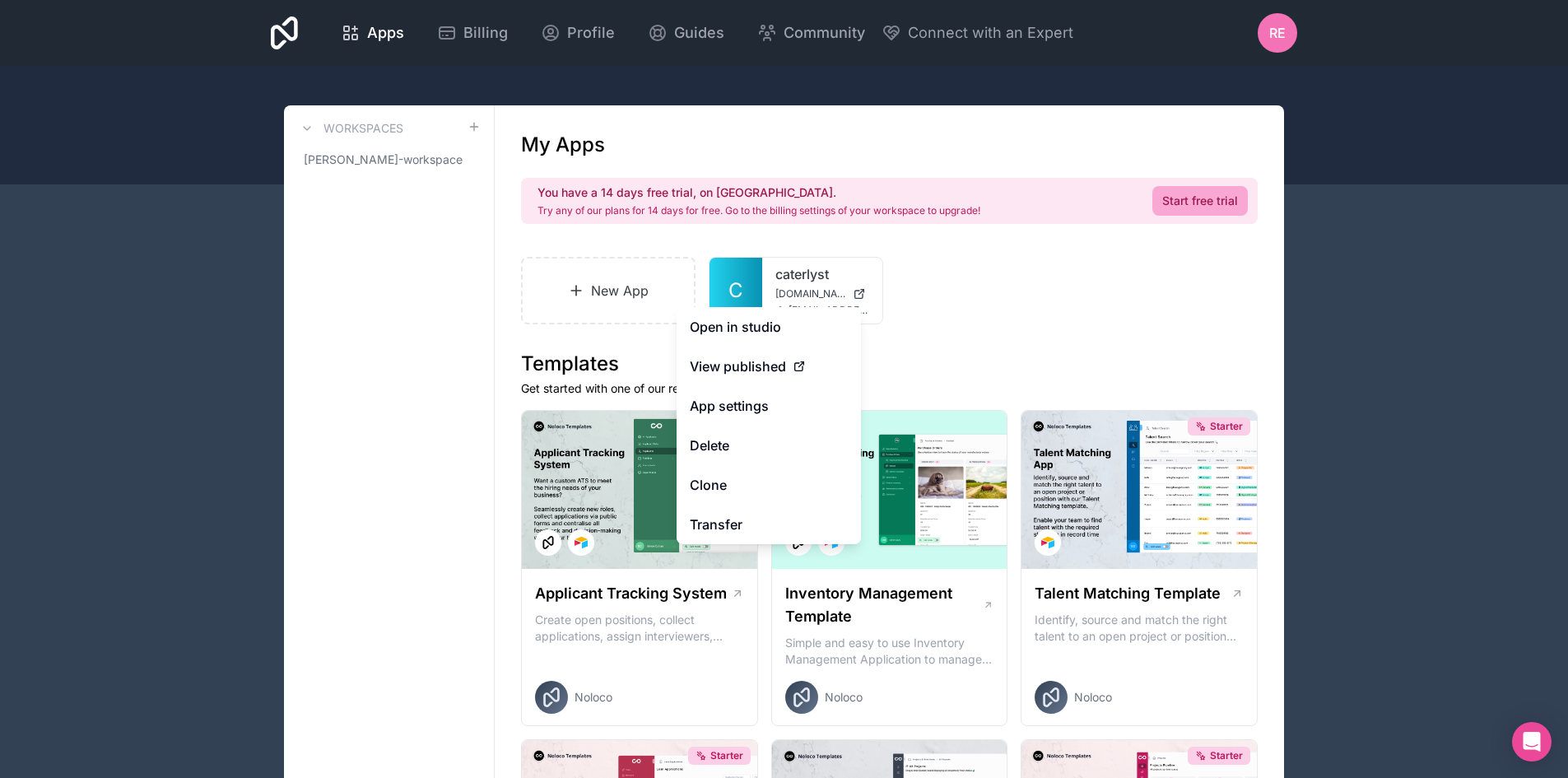
click at [726, 358] on span "View published" at bounding box center [738, 367] width 96 height 20
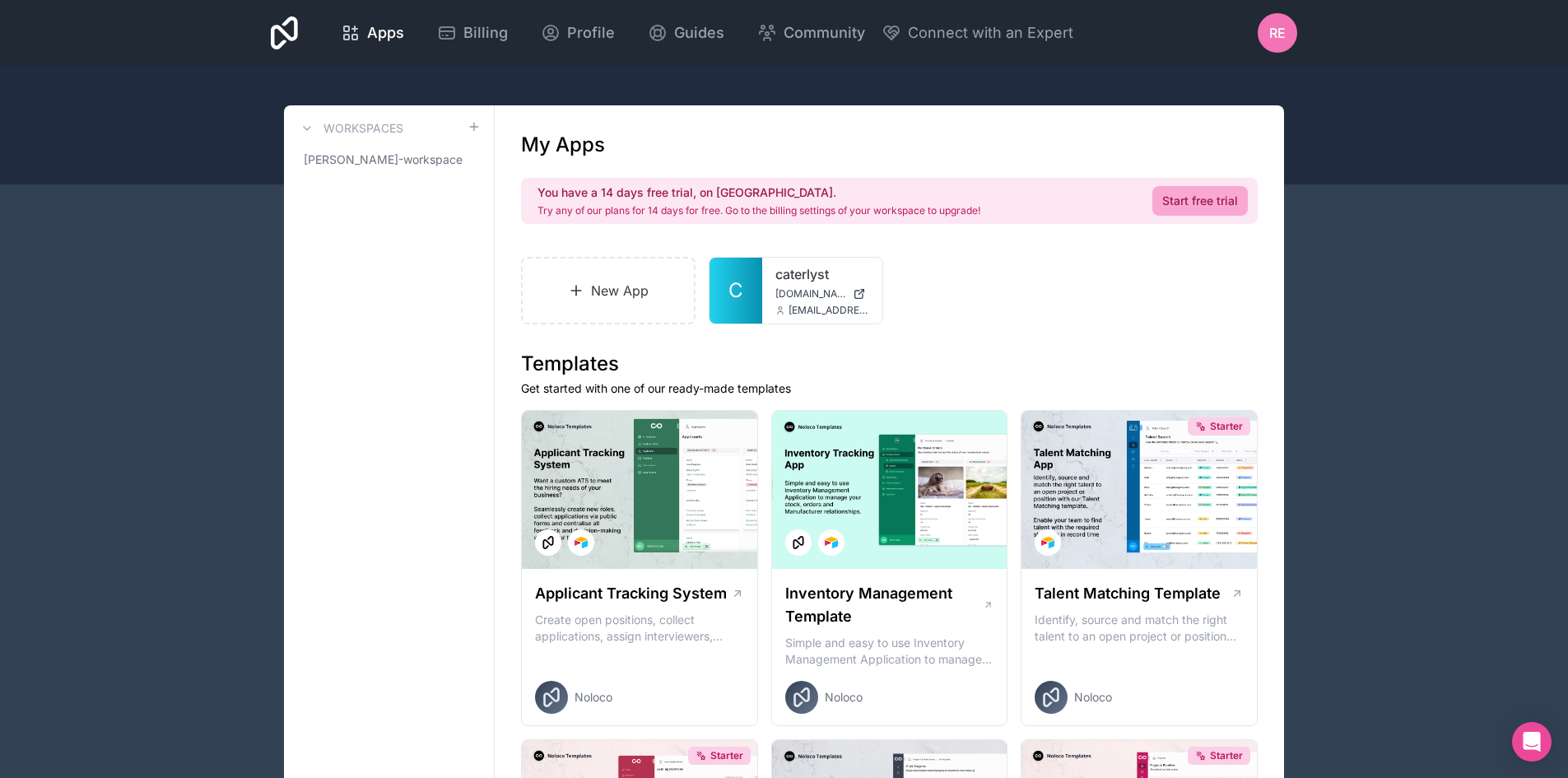
click at [0, 0] on div at bounding box center [0, 0] width 0 height 0
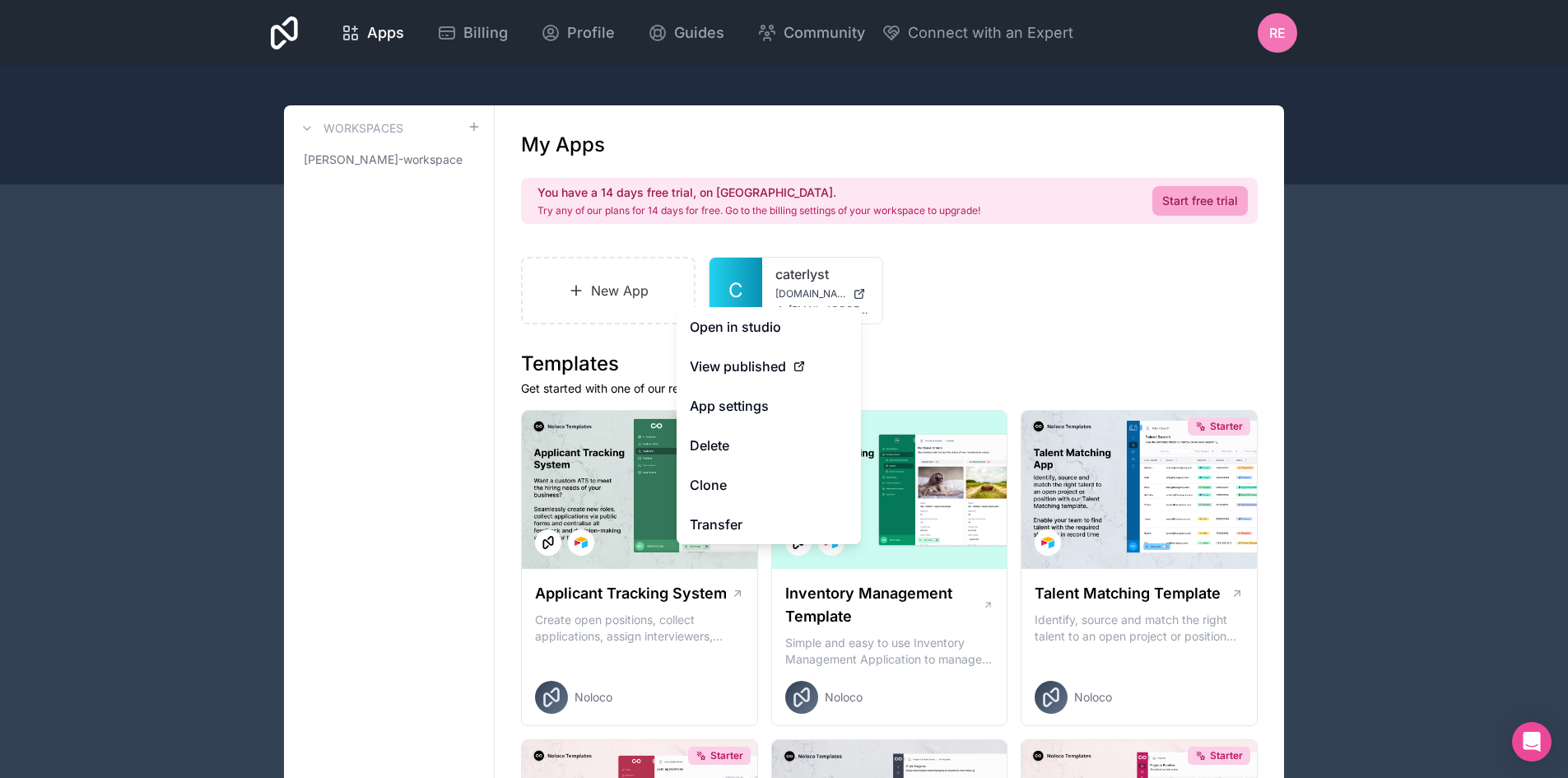
click at [751, 359] on span "View published" at bounding box center [738, 367] width 96 height 20
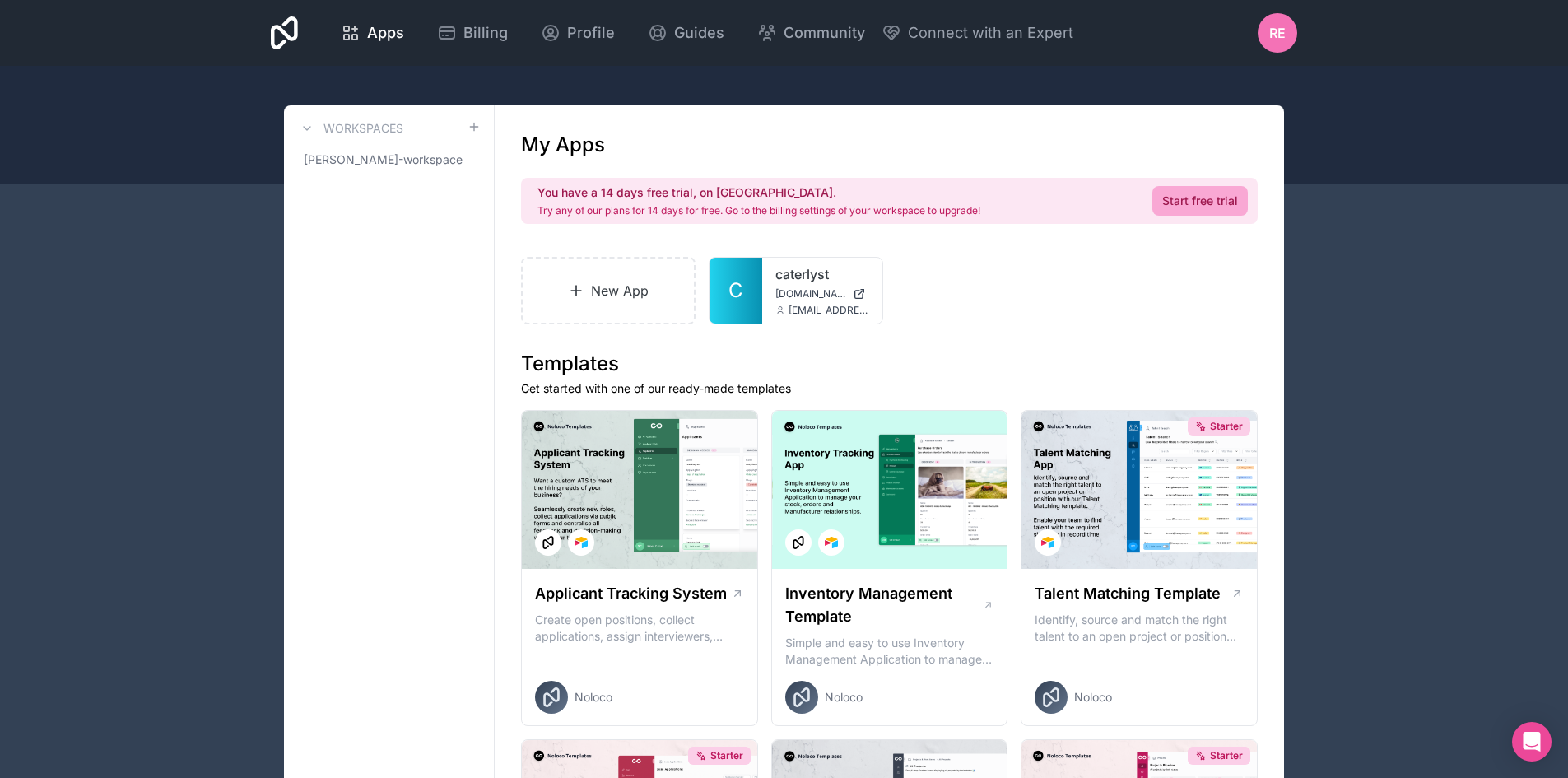
click at [777, 279] on link "caterlyst" at bounding box center [822, 274] width 94 height 20
